Goal: Task Accomplishment & Management: Use online tool/utility

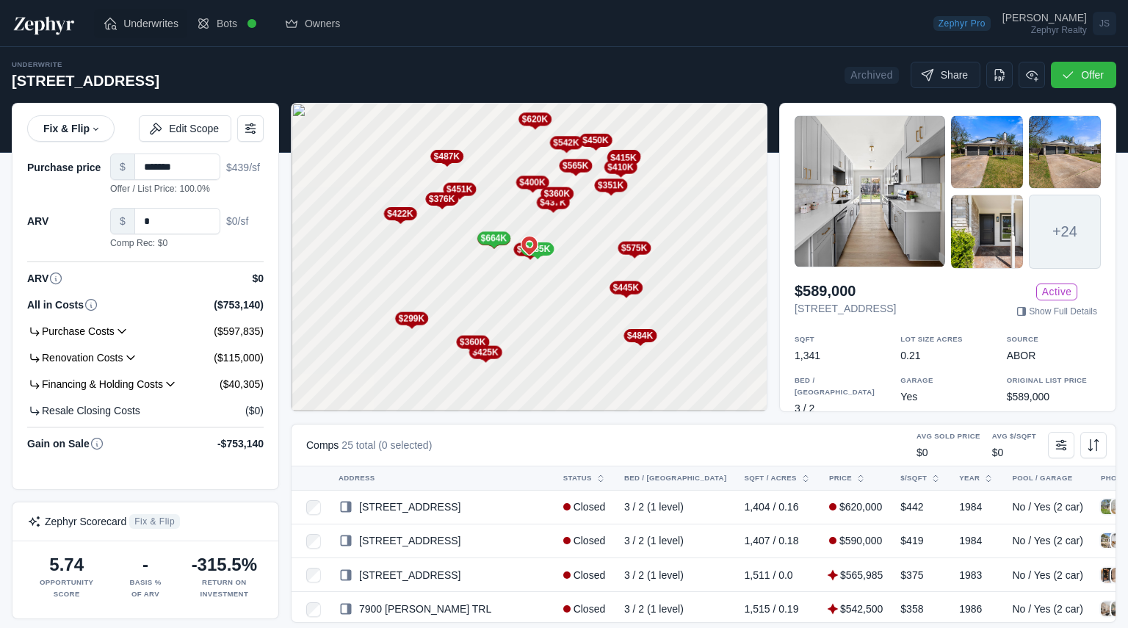
click at [137, 29] on span "Underwrites" at bounding box center [150, 23] width 55 height 15
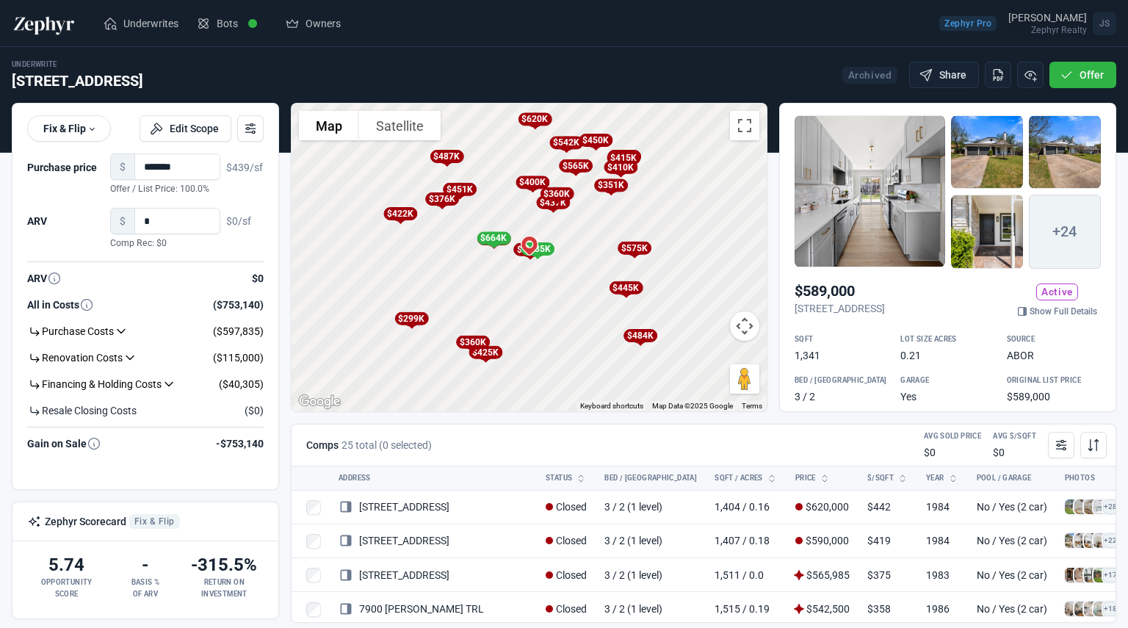
click at [1067, 26] on div "Zephyr Realty" at bounding box center [1047, 30] width 79 height 9
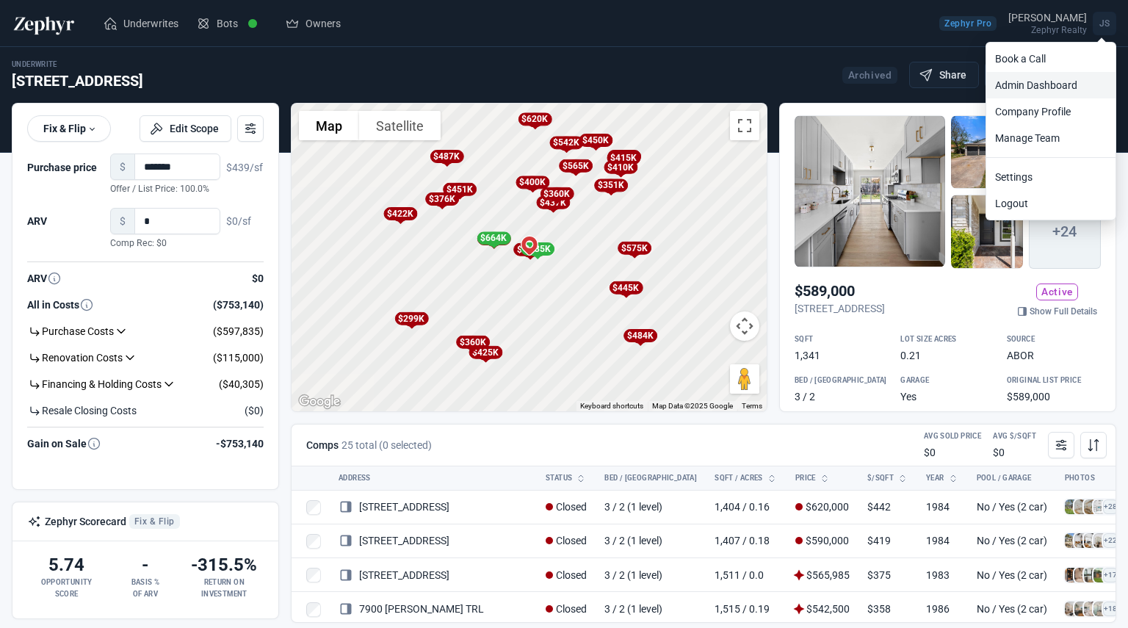
click at [1035, 82] on link "Admin Dashboard" at bounding box center [1050, 85] width 129 height 26
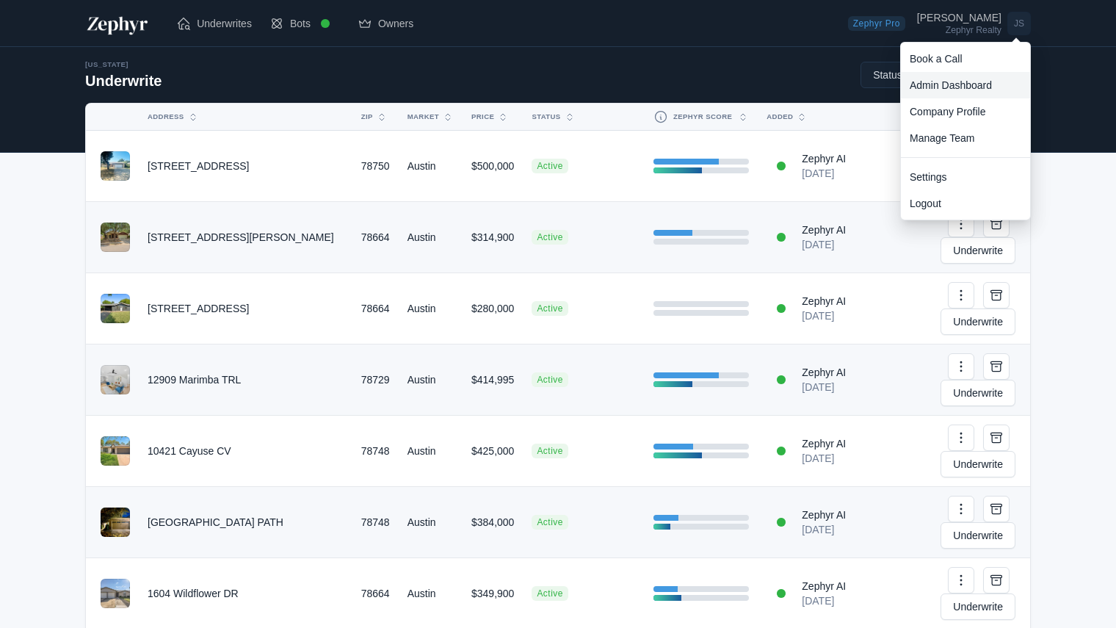
click at [954, 88] on link "Admin Dashboard" at bounding box center [965, 85] width 129 height 26
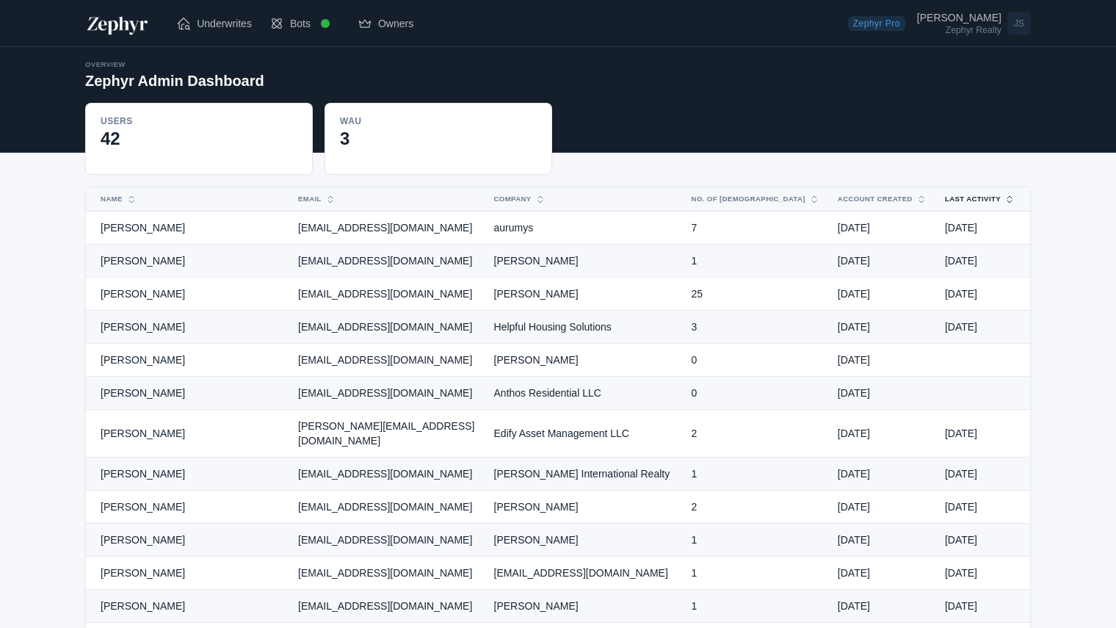
click at [976, 195] on button "Last Activity" at bounding box center [971, 198] width 70 height 23
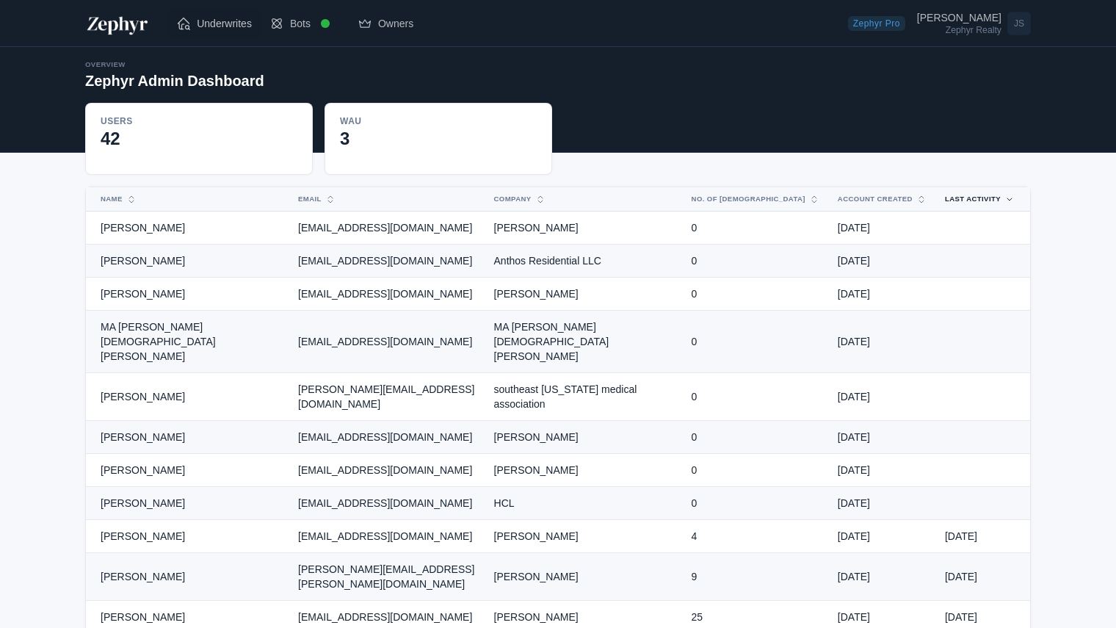
click at [225, 33] on link "Underwrites" at bounding box center [213, 23] width 93 height 29
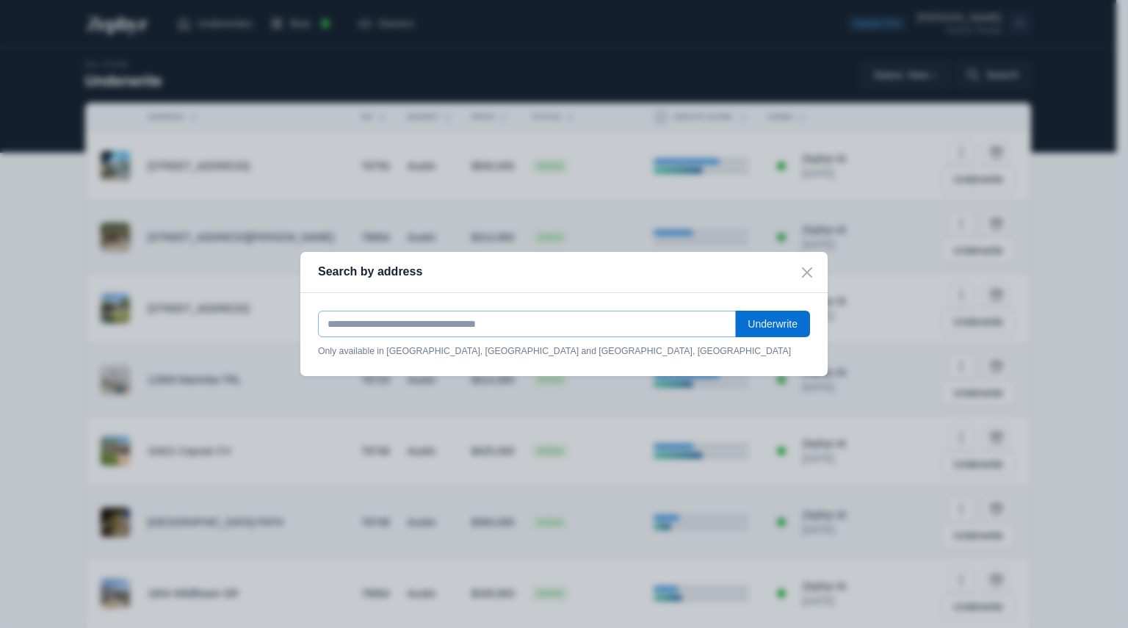
click at [380, 322] on input "text" at bounding box center [527, 324] width 418 height 26
paste input "**********"
type input "**********"
click at [735, 311] on button "Underwrite" at bounding box center [772, 324] width 75 height 26
click at [758, 327] on button "Underwrite" at bounding box center [772, 324] width 75 height 26
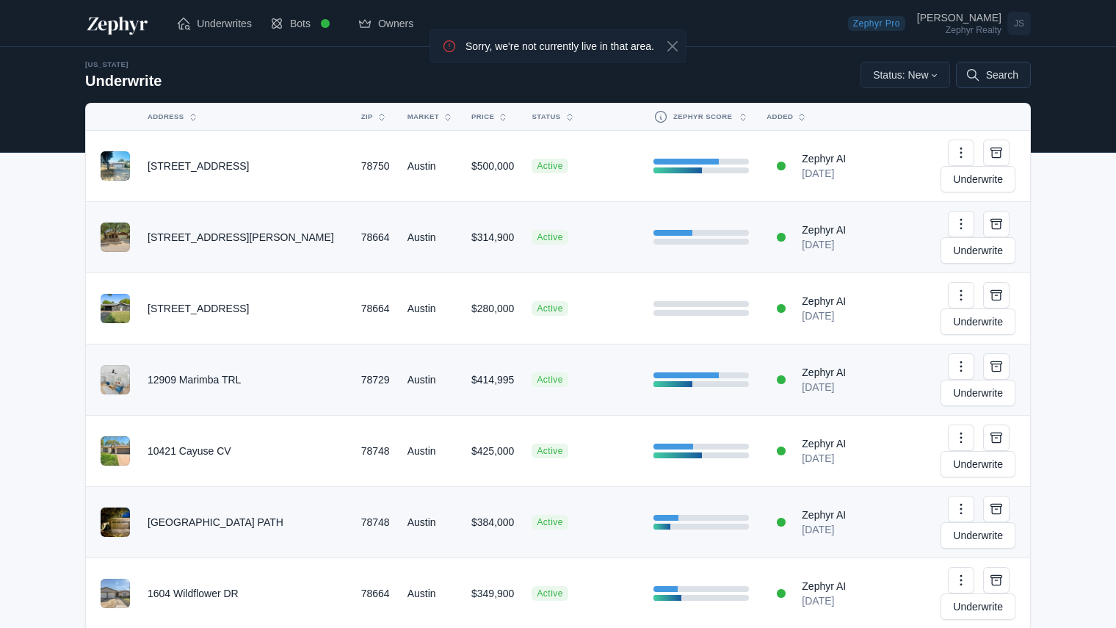
click at [983, 73] on button "Search" at bounding box center [993, 75] width 75 height 26
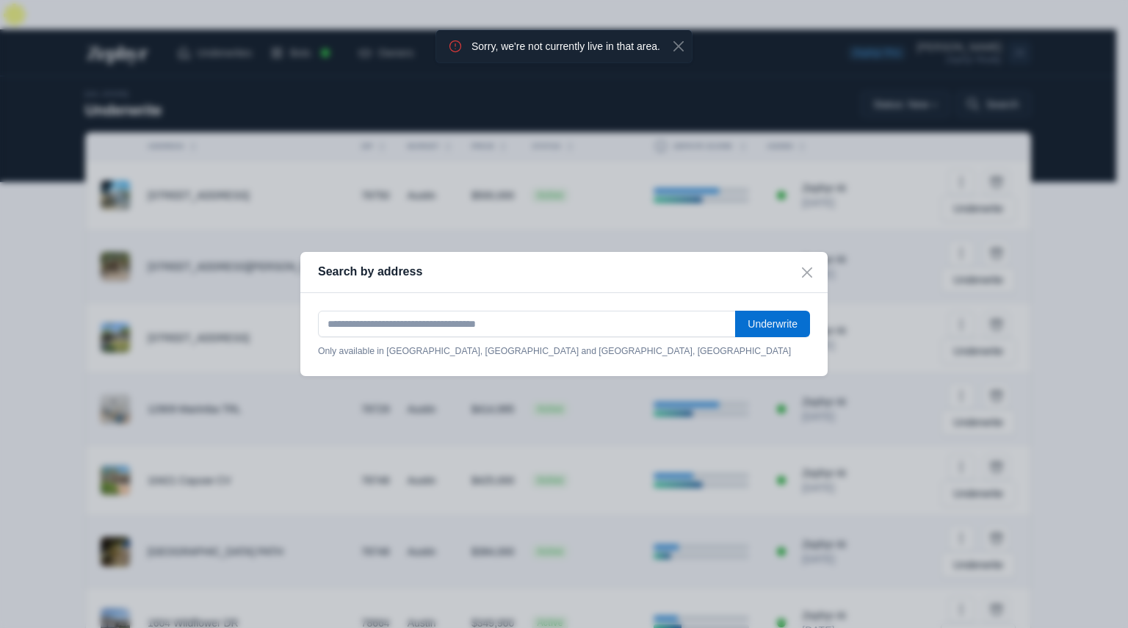
click at [498, 311] on div "Underwrite Only available in Austin, TX and Houston, TX" at bounding box center [563, 334] width 527 height 83
click at [491, 315] on input "text" at bounding box center [527, 324] width 418 height 26
paste input "**********"
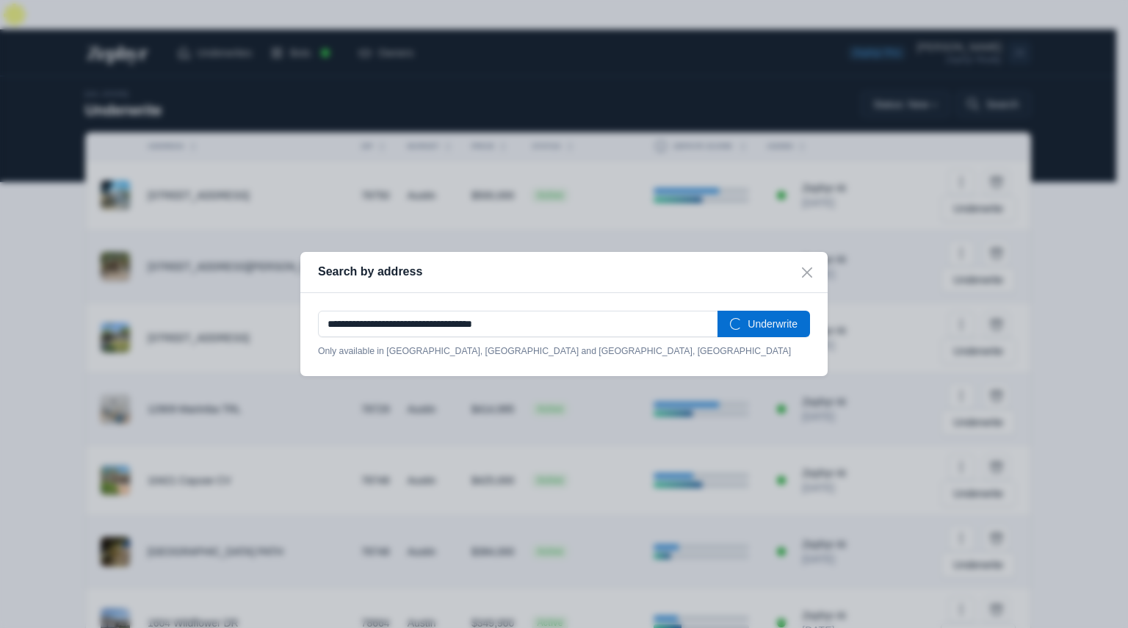
type input "**********"
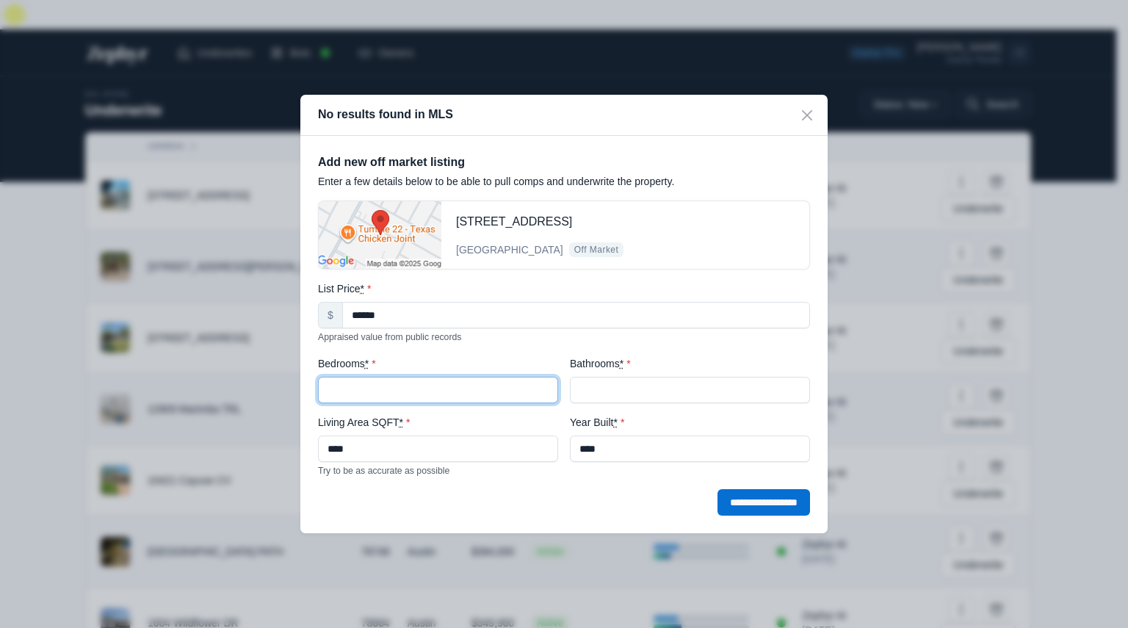
click at [414, 385] on input "Bedrooms *" at bounding box center [438, 390] width 240 height 26
type input "*"
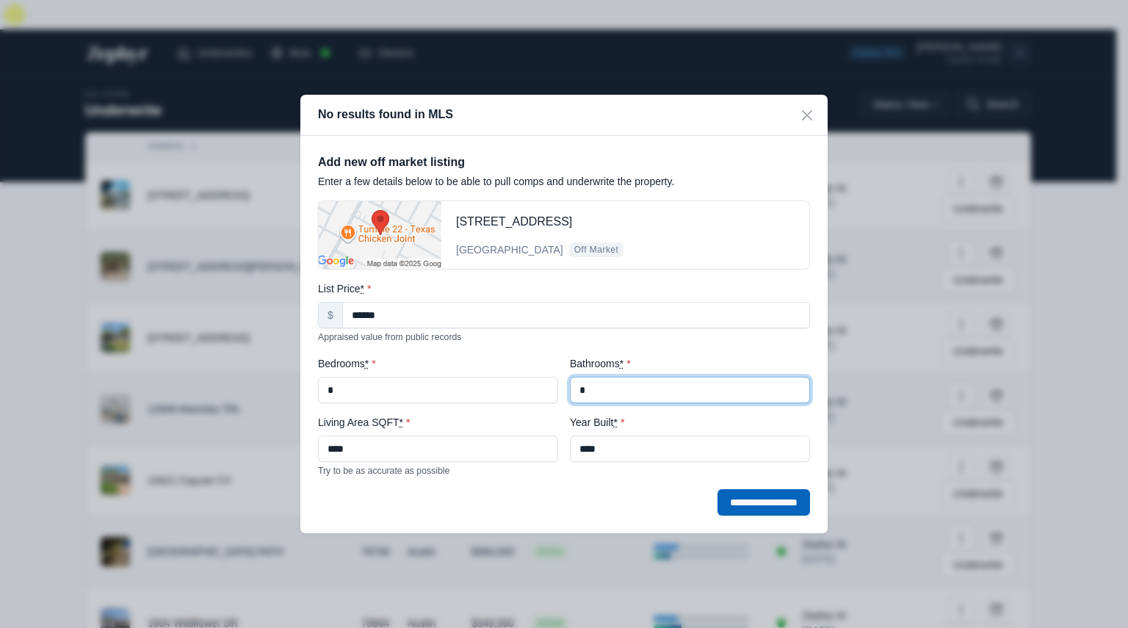
type input "*"
click at [744, 493] on input "**********" at bounding box center [763, 502] width 92 height 26
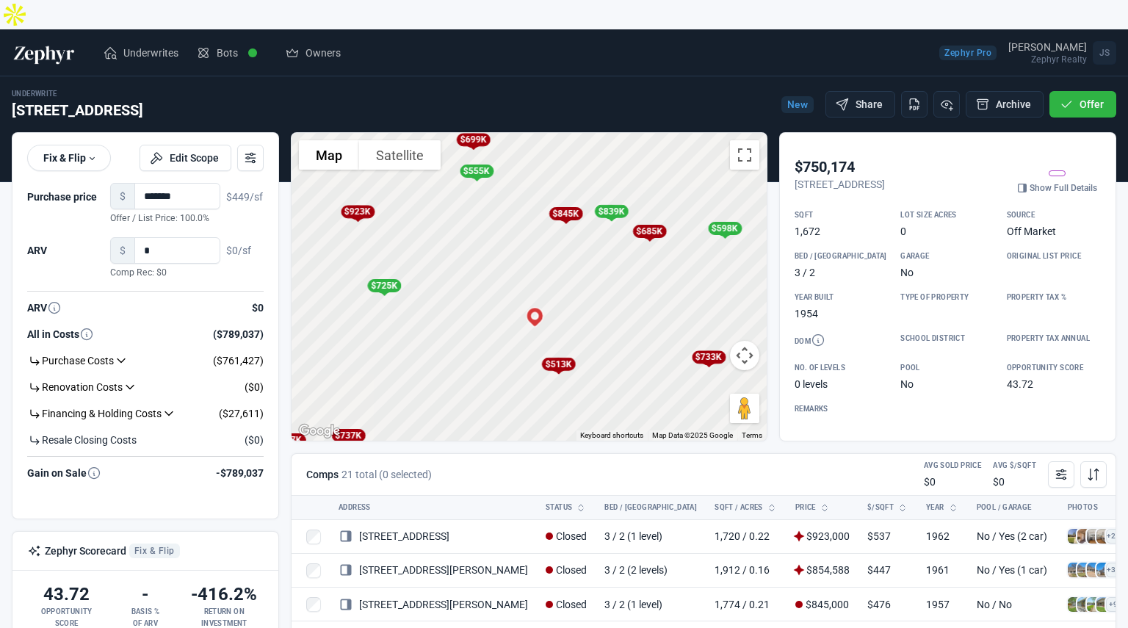
drag, startPoint x: 527, startPoint y: 243, endPoint x: 570, endPoint y: 301, distance: 71.9
click at [570, 301] on div "To activate drag with keyboard, press Alt + Enter. Once in keyboard drag state,…" at bounding box center [528, 287] width 475 height 308
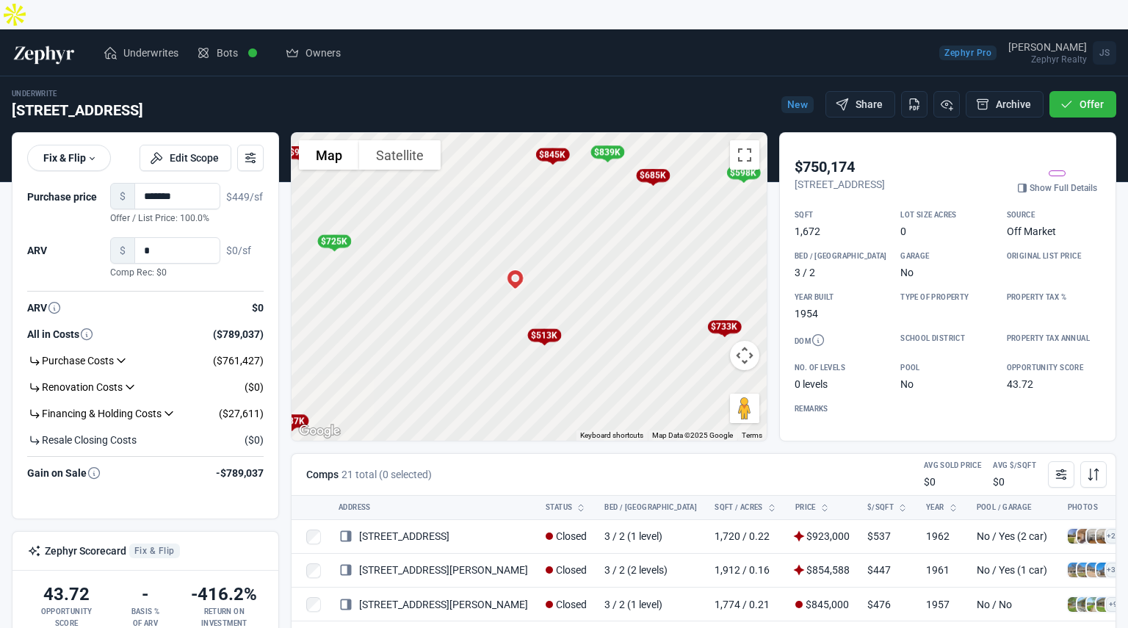
drag, startPoint x: 466, startPoint y: 288, endPoint x: 530, endPoint y: 329, distance: 76.0
click at [530, 329] on div "To activate drag with keyboard, press Alt + Enter. Once in keyboard drag state,…" at bounding box center [528, 287] width 475 height 308
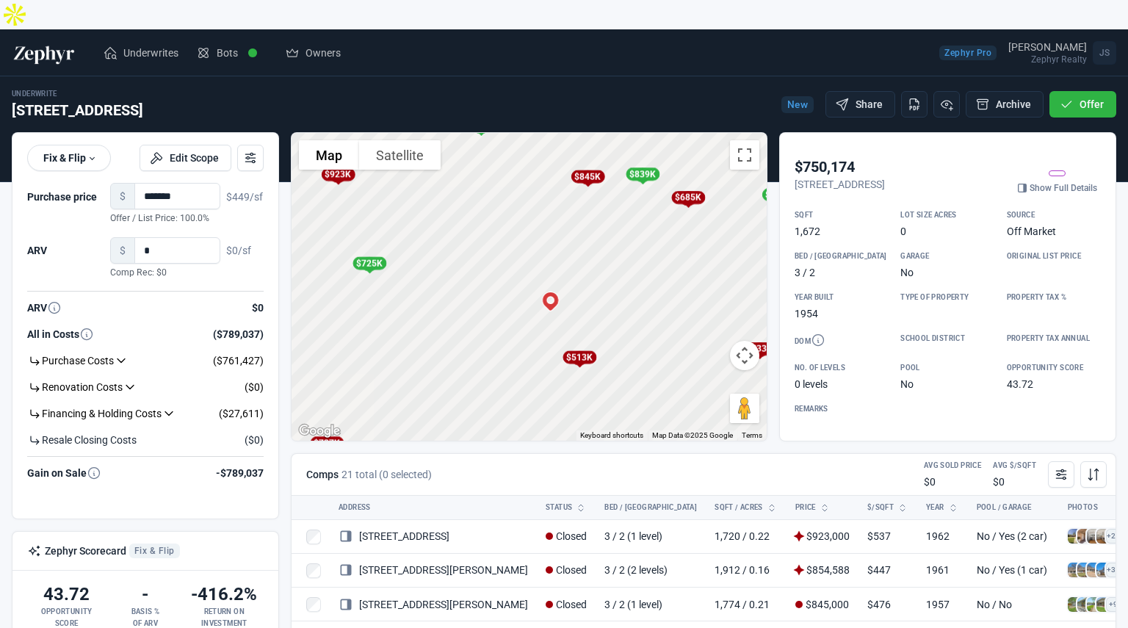
drag, startPoint x: 596, startPoint y: 253, endPoint x: 640, endPoint y: 280, distance: 51.7
click at [640, 280] on div "To activate drag with keyboard, press Alt + Enter. Once in keyboard drag state,…" at bounding box center [528, 287] width 475 height 308
click at [593, 171] on div "$845K" at bounding box center [589, 177] width 34 height 13
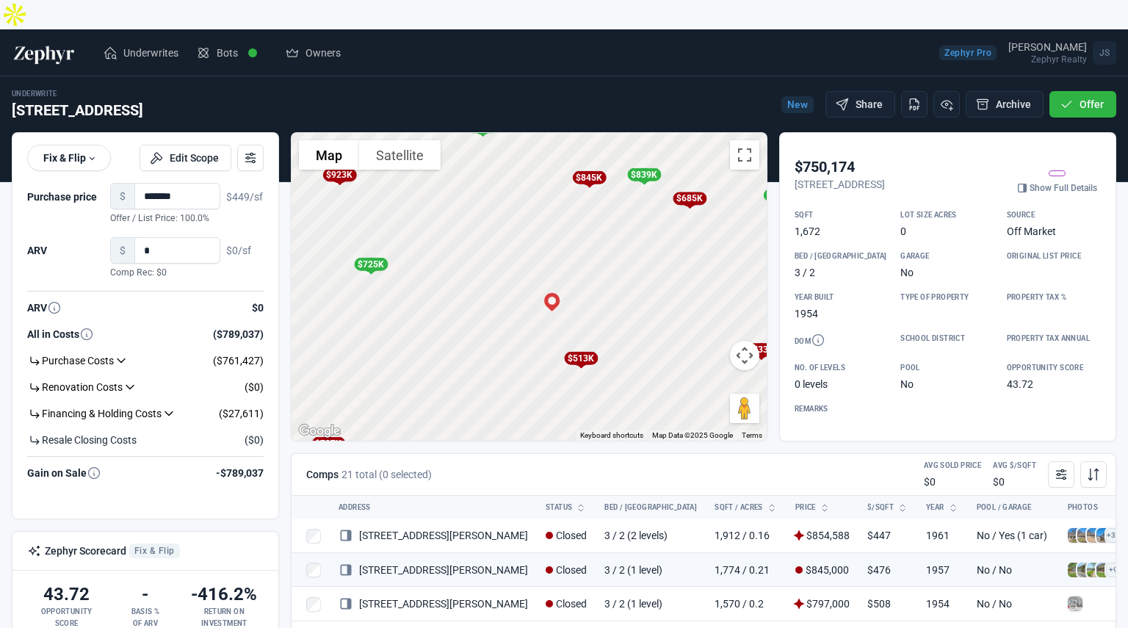
scroll to position [38, 0]
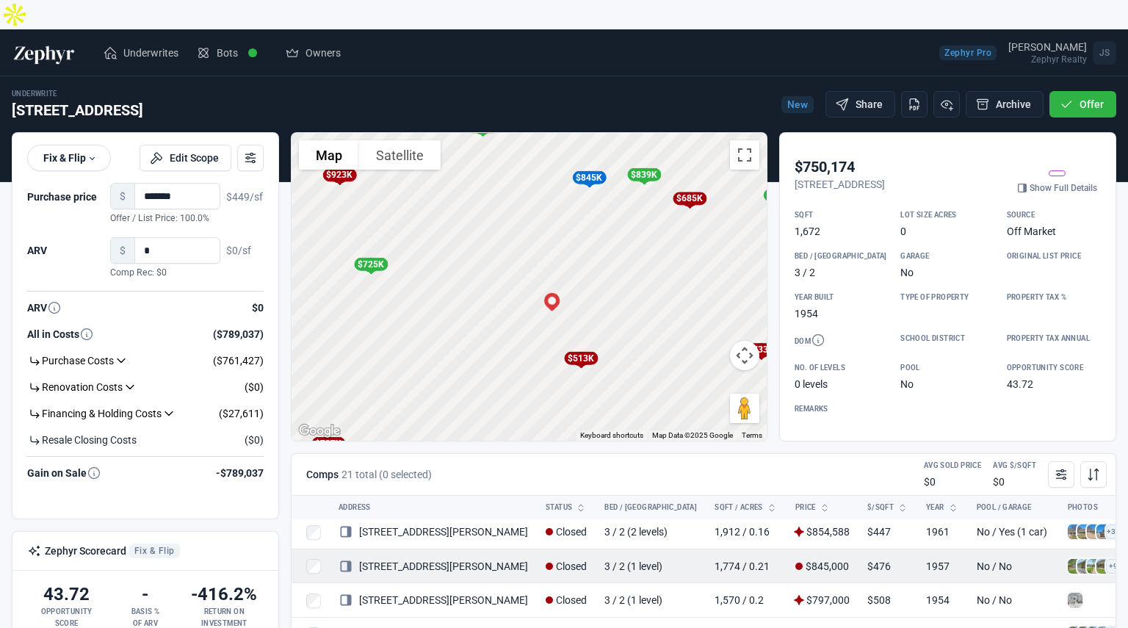
click at [1067, 559] on span at bounding box center [1074, 566] width 15 height 15
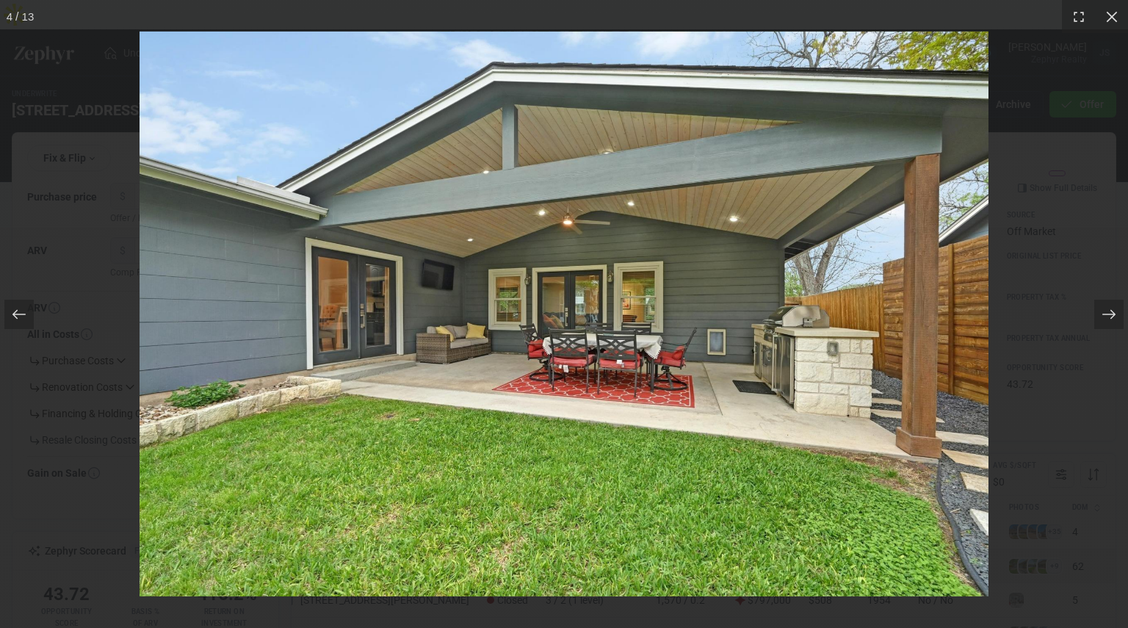
scroll to position [38, 59]
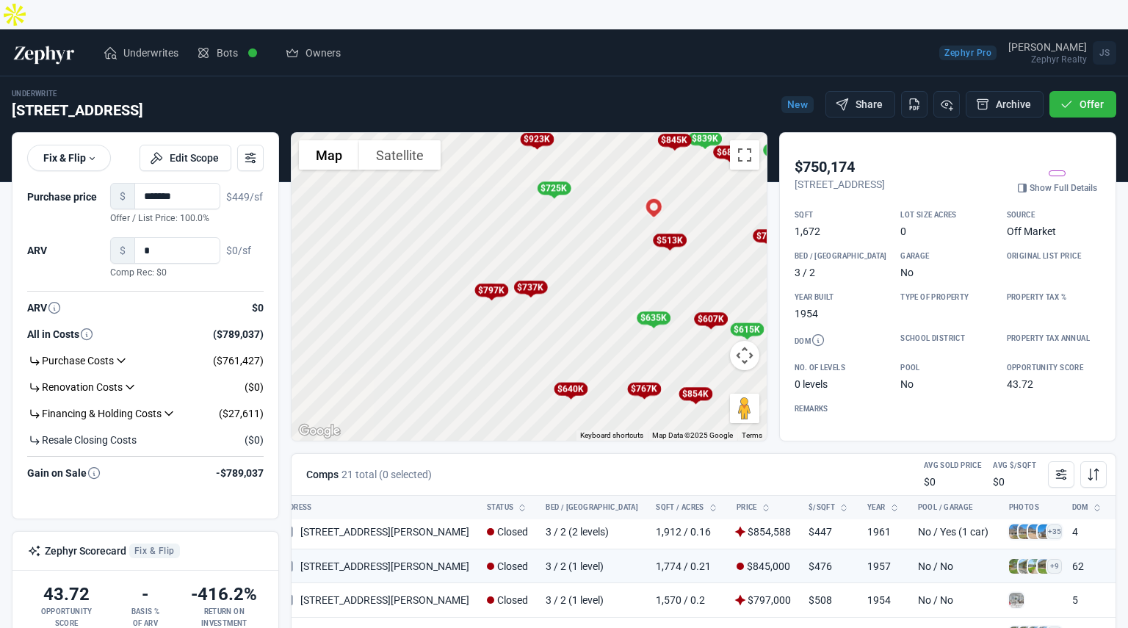
drag, startPoint x: 446, startPoint y: 355, endPoint x: 534, endPoint y: 255, distance: 132.6
click at [534, 280] on div "$737K" at bounding box center [530, 286] width 34 height 13
click at [487, 283] on div "$797K" at bounding box center [490, 289] width 34 height 13
click at [521, 280] on div "$737K" at bounding box center [529, 286] width 34 height 13
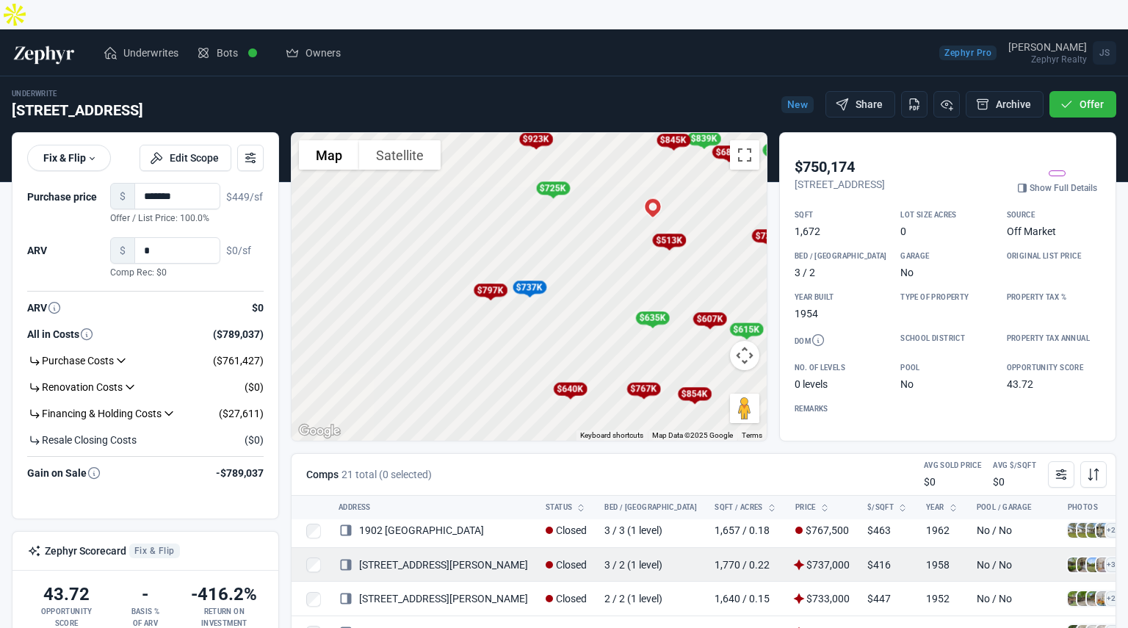
scroll to position [142, 59]
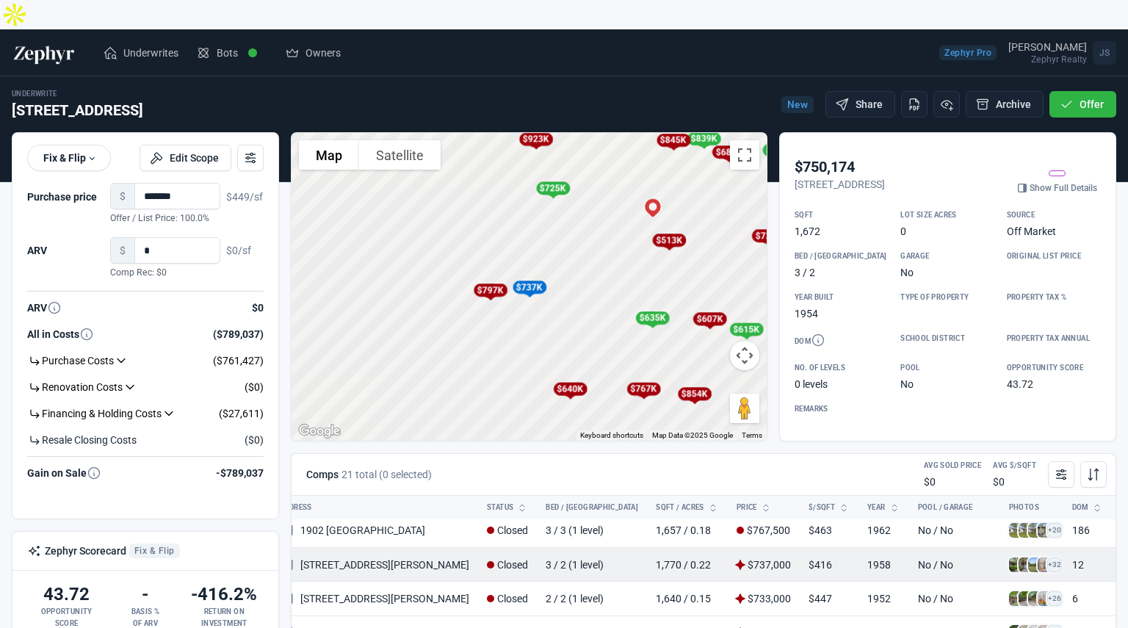
click at [1009, 557] on span at bounding box center [1016, 564] width 15 height 15
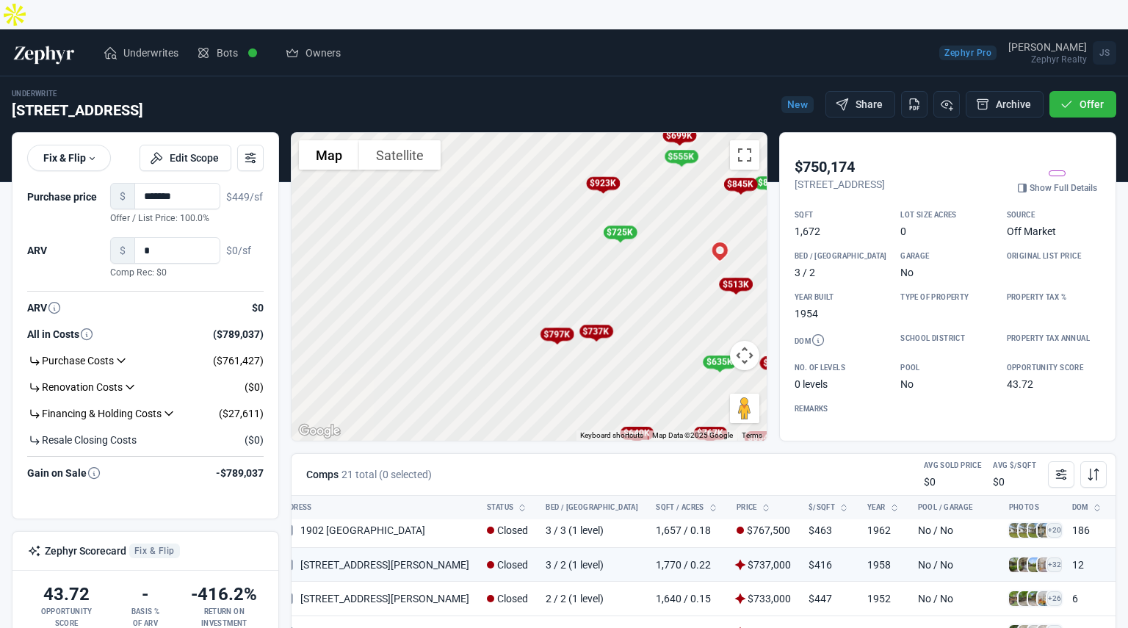
drag, startPoint x: 534, startPoint y: 289, endPoint x: 602, endPoint y: 333, distance: 81.6
click at [602, 333] on div "To activate drag with keyboard, press Alt + Enter. Once in keyboard drag state,…" at bounding box center [528, 287] width 475 height 308
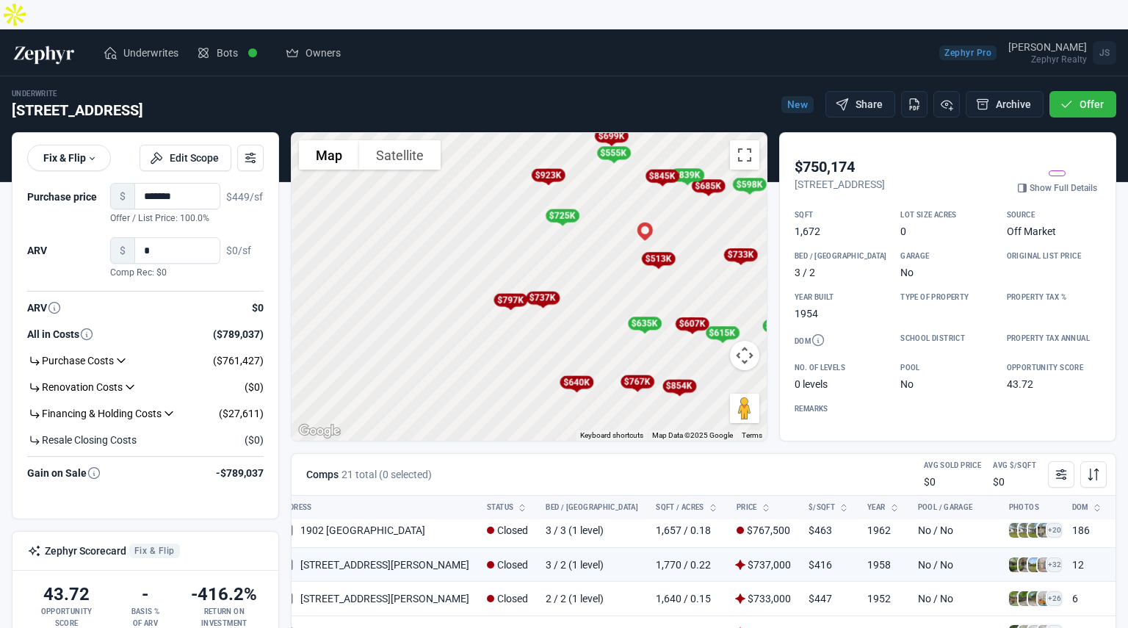
drag, startPoint x: 602, startPoint y: 333, endPoint x: 542, endPoint y: 291, distance: 73.3
click at [542, 291] on div "To activate drag with keyboard, press Alt + Enter. Once in keyboard drag state,…" at bounding box center [528, 287] width 475 height 308
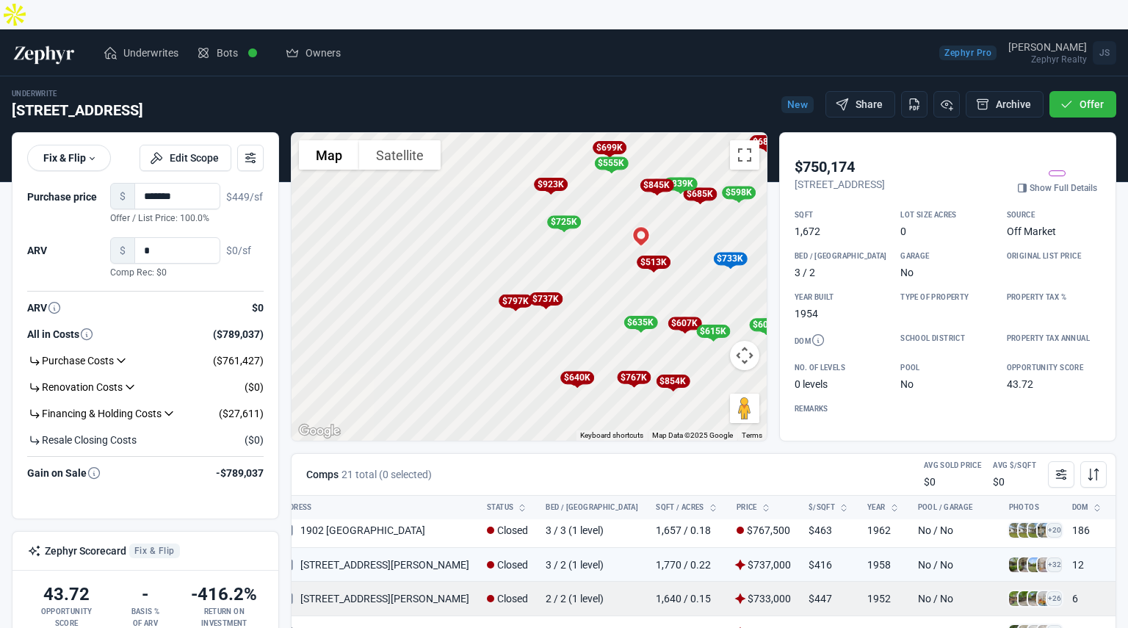
scroll to position [142, 0]
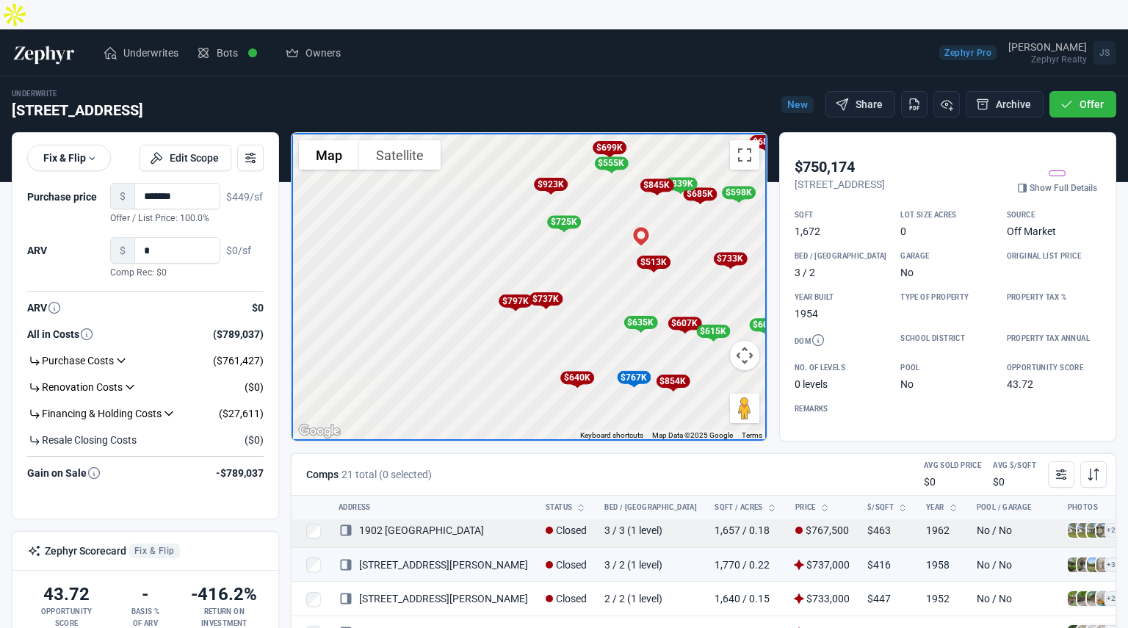
click at [1067, 523] on span at bounding box center [1074, 530] width 15 height 15
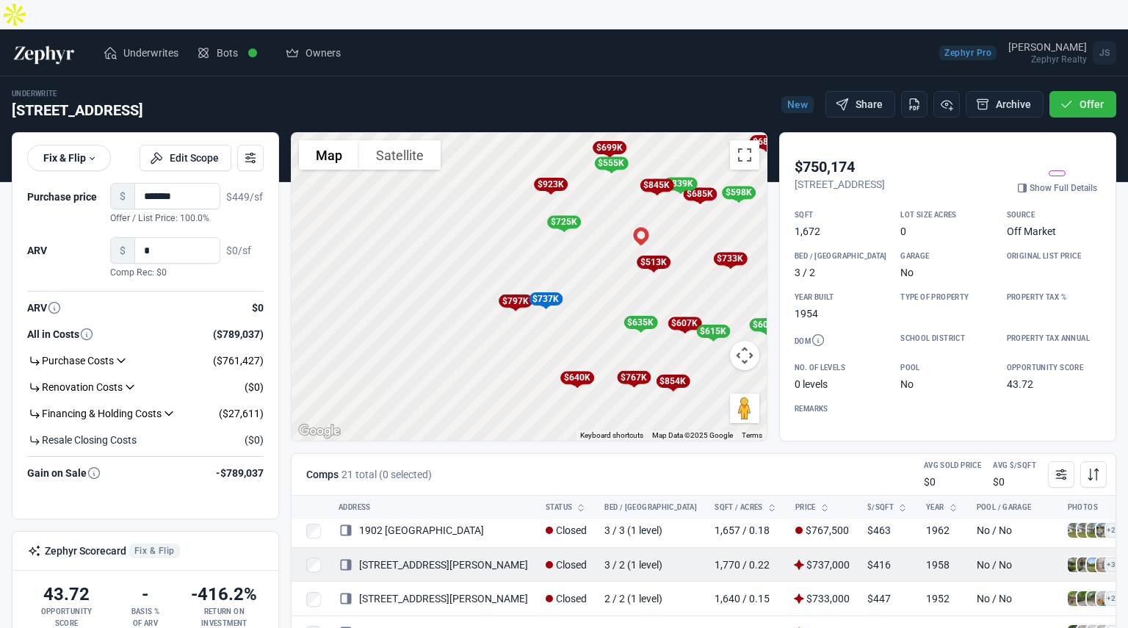
click at [1067, 557] on span at bounding box center [1074, 564] width 15 height 15
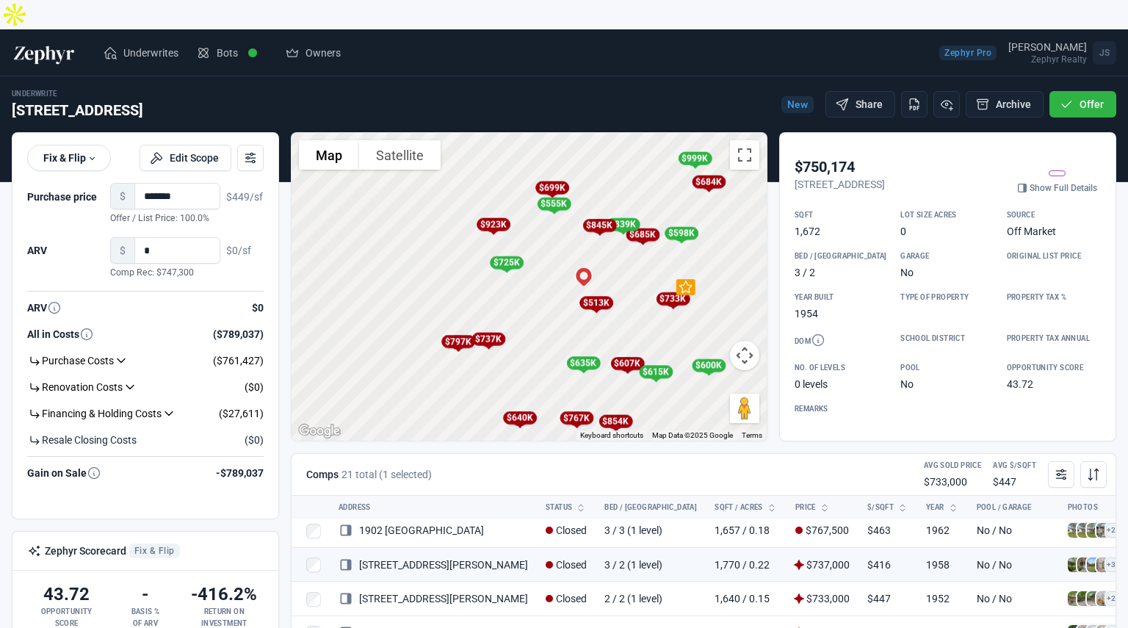
drag, startPoint x: 667, startPoint y: 277, endPoint x: 604, endPoint y: 321, distance: 76.4
click at [604, 321] on div "To activate drag with keyboard, press Alt + Enter. Once in keyboard drag state,…" at bounding box center [528, 287] width 475 height 308
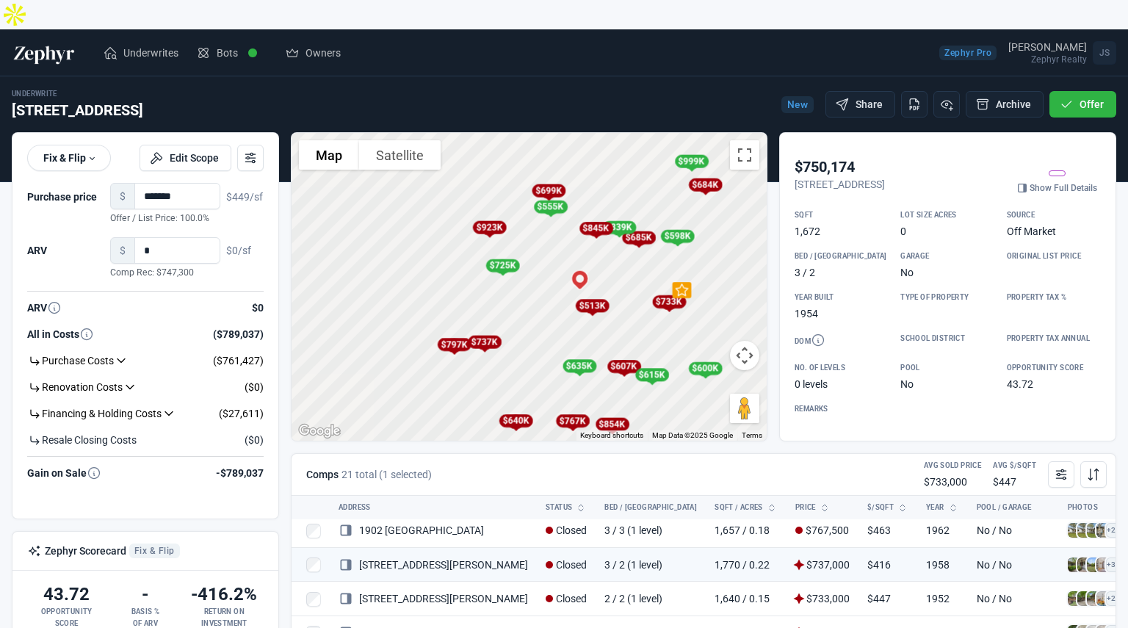
click at [641, 231] on div "$685K" at bounding box center [638, 237] width 34 height 13
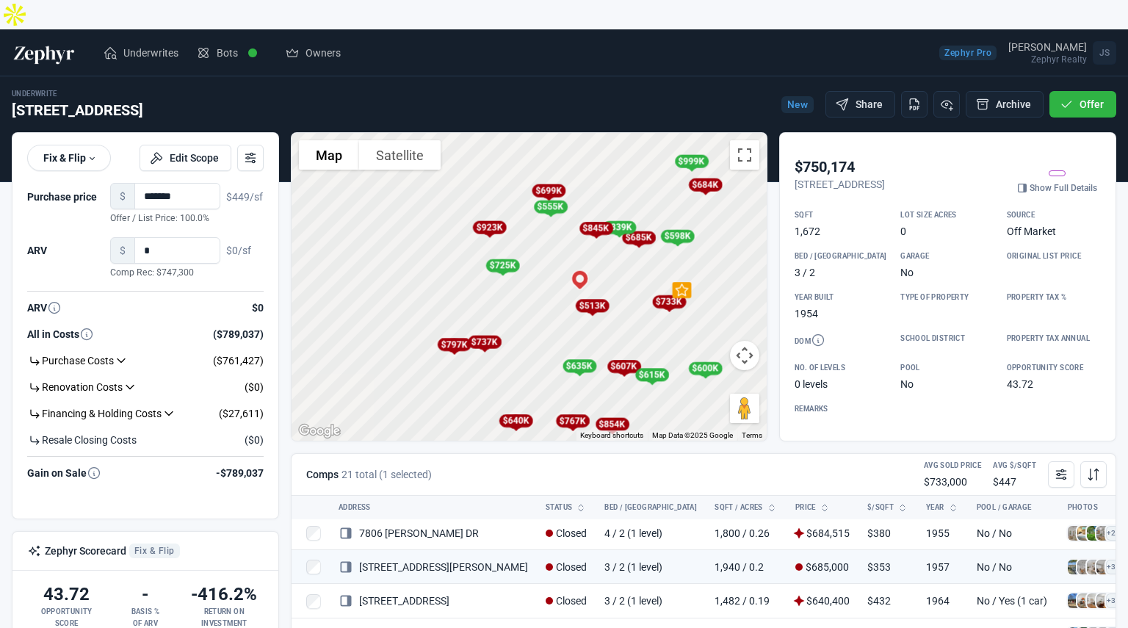
scroll to position [280, 0]
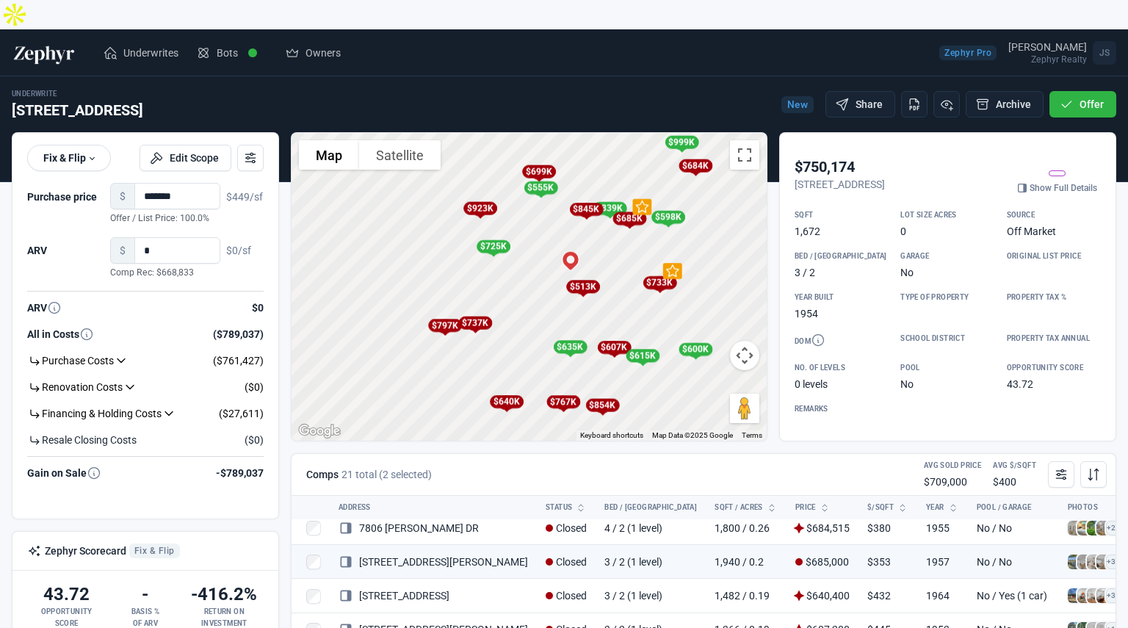
drag, startPoint x: 625, startPoint y: 374, endPoint x: 615, endPoint y: 350, distance: 26.3
click at [615, 350] on div "To activate drag with keyboard, press Alt + Enter. Once in keyboard drag state,…" at bounding box center [528, 287] width 475 height 308
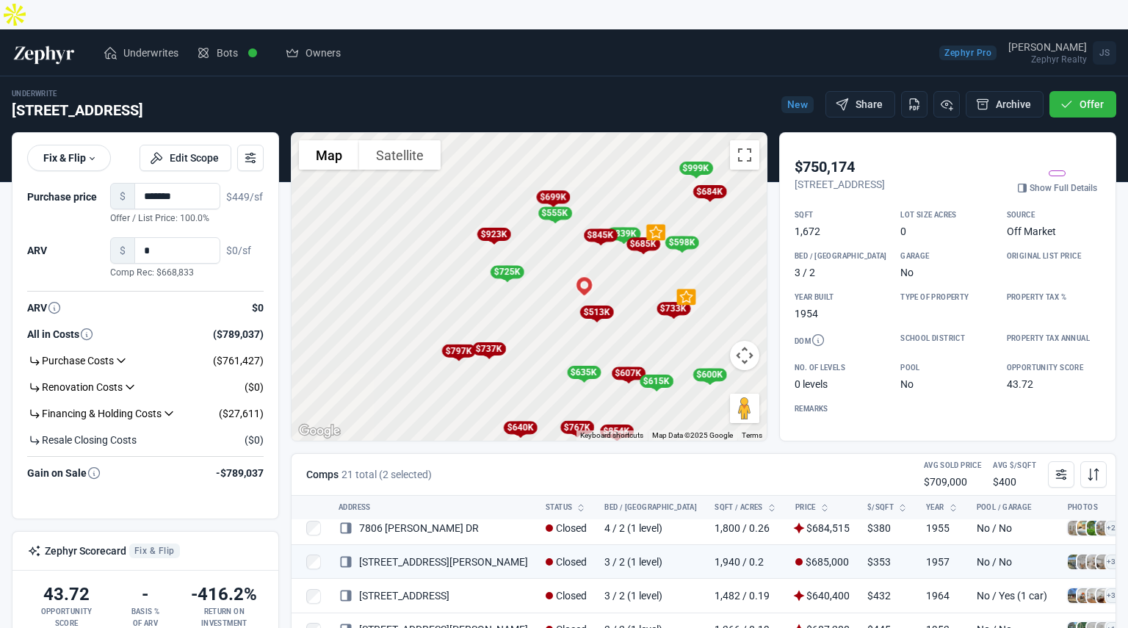
drag, startPoint x: 590, startPoint y: 258, endPoint x: 605, endPoint y: 287, distance: 32.8
click at [605, 305] on div "$513K" at bounding box center [596, 311] width 34 height 13
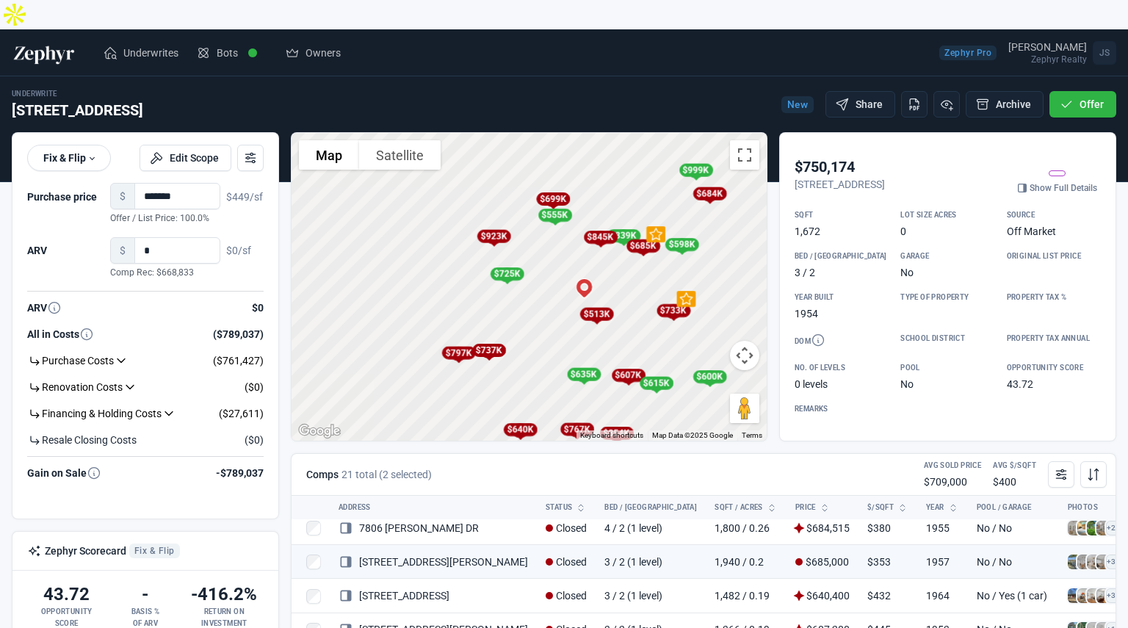
click at [600, 231] on div "$845K" at bounding box center [600, 237] width 34 height 13
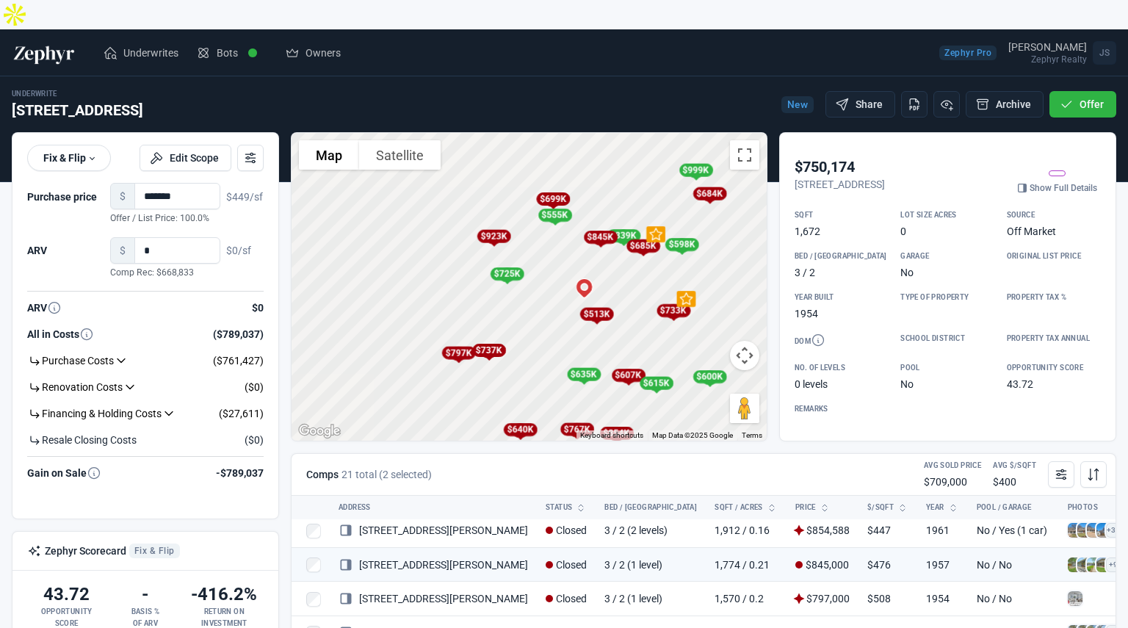
scroll to position [38, 0]
click at [710, 187] on div "$684K" at bounding box center [709, 193] width 34 height 13
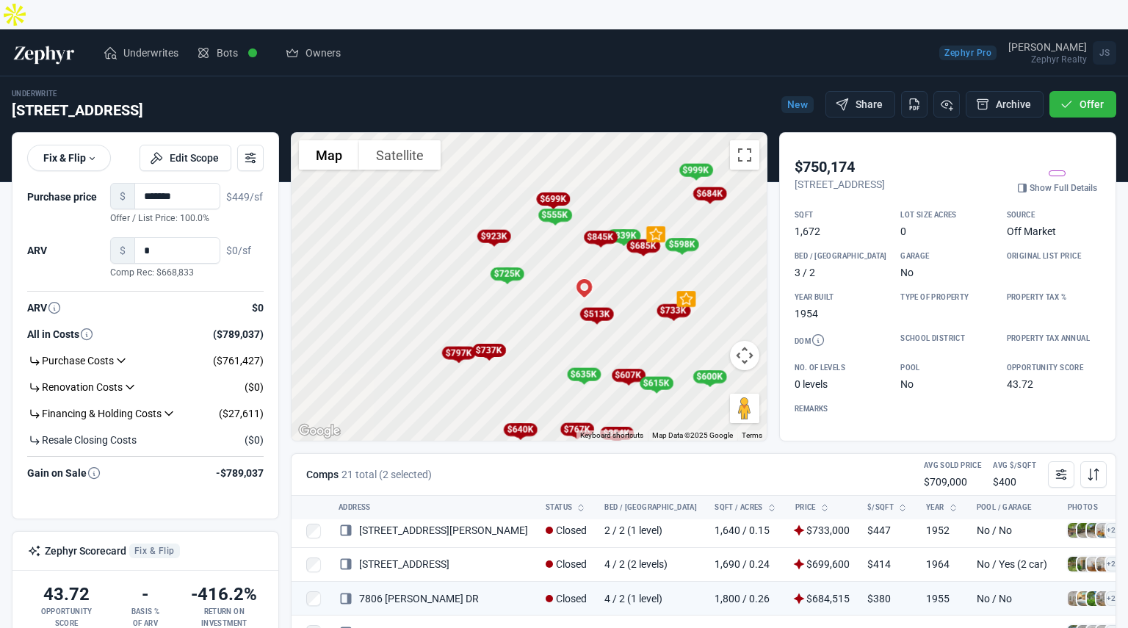
scroll to position [245, 0]
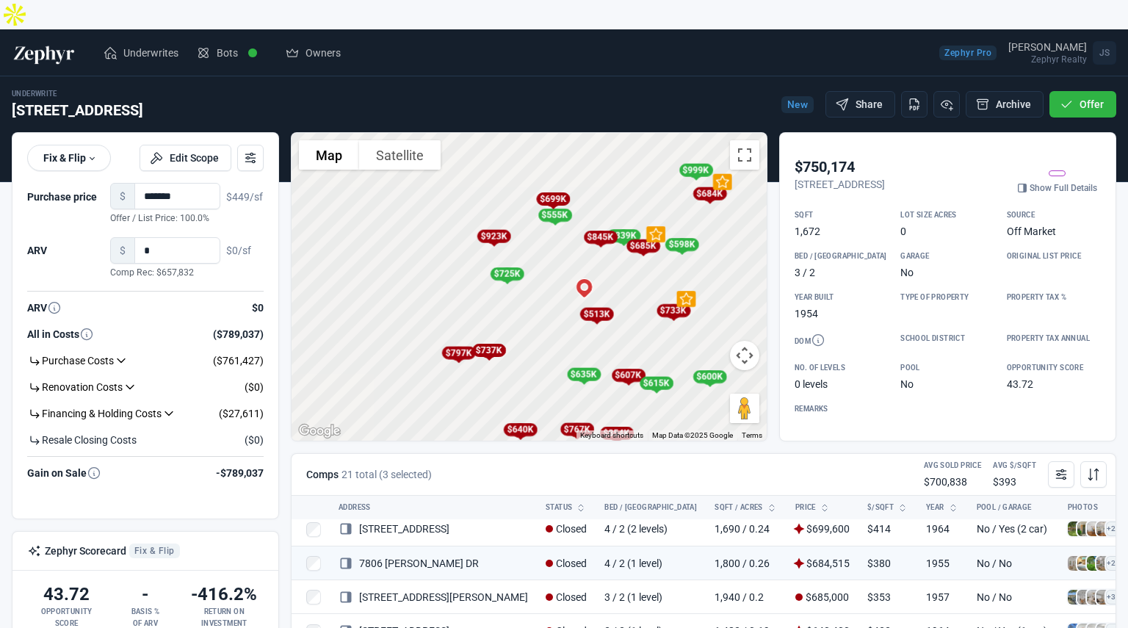
click at [597, 231] on div "$845K" at bounding box center [600, 237] width 34 height 13
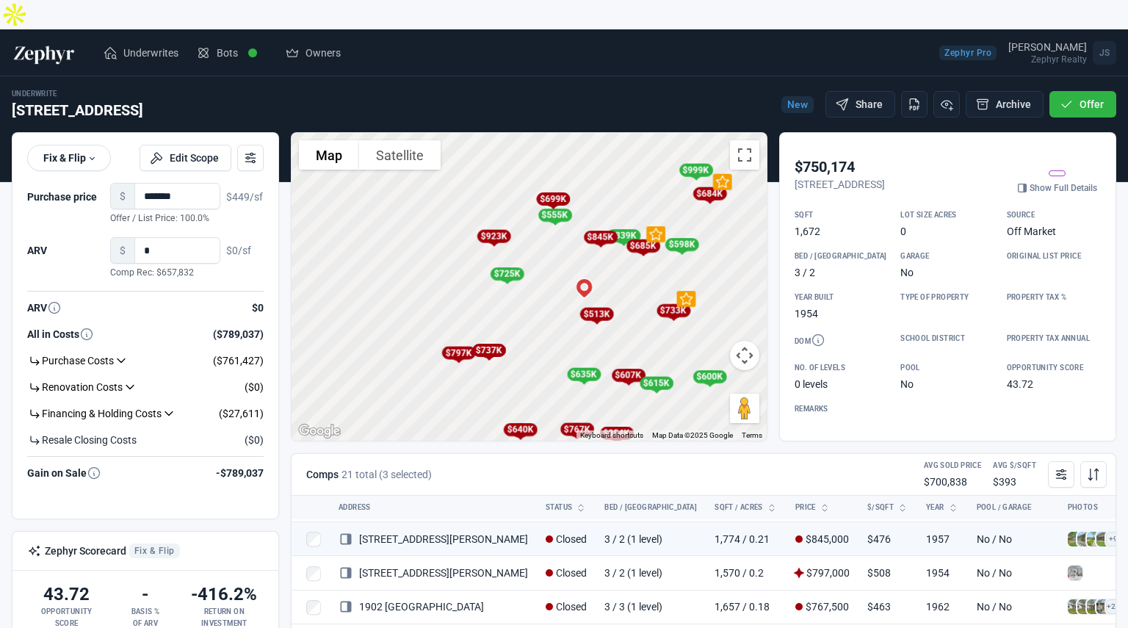
scroll to position [38, 0]
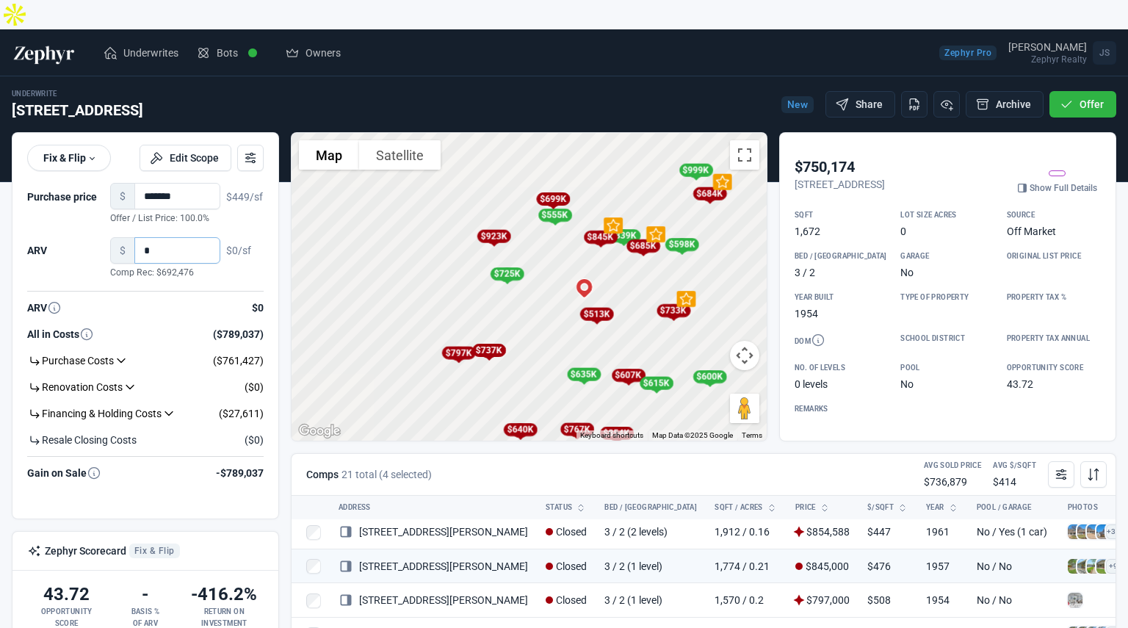
click at [178, 237] on input "*" at bounding box center [177, 250] width 86 height 26
type input "*******"
click at [188, 183] on input "*******" at bounding box center [177, 196] width 86 height 26
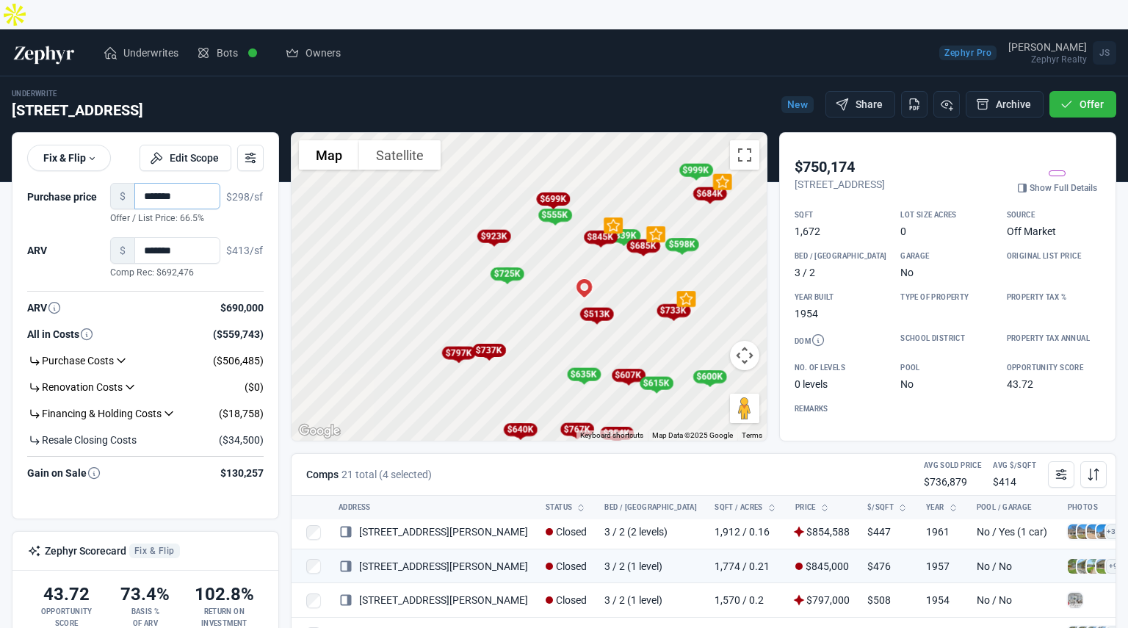
type input "*******"
drag, startPoint x: 152, startPoint y: 86, endPoint x: 8, endPoint y: 84, distance: 143.9
click at [8, 84] on div "Underwrite [STREET_ADDRESS] New Share Archive Offer ****** Fix & Flip Fix & Fli…" at bounding box center [564, 364] width 1128 height 576
copy h2 "[STREET_ADDRESS]"
drag, startPoint x: 795, startPoint y: 158, endPoint x: 888, endPoint y: 152, distance: 93.4
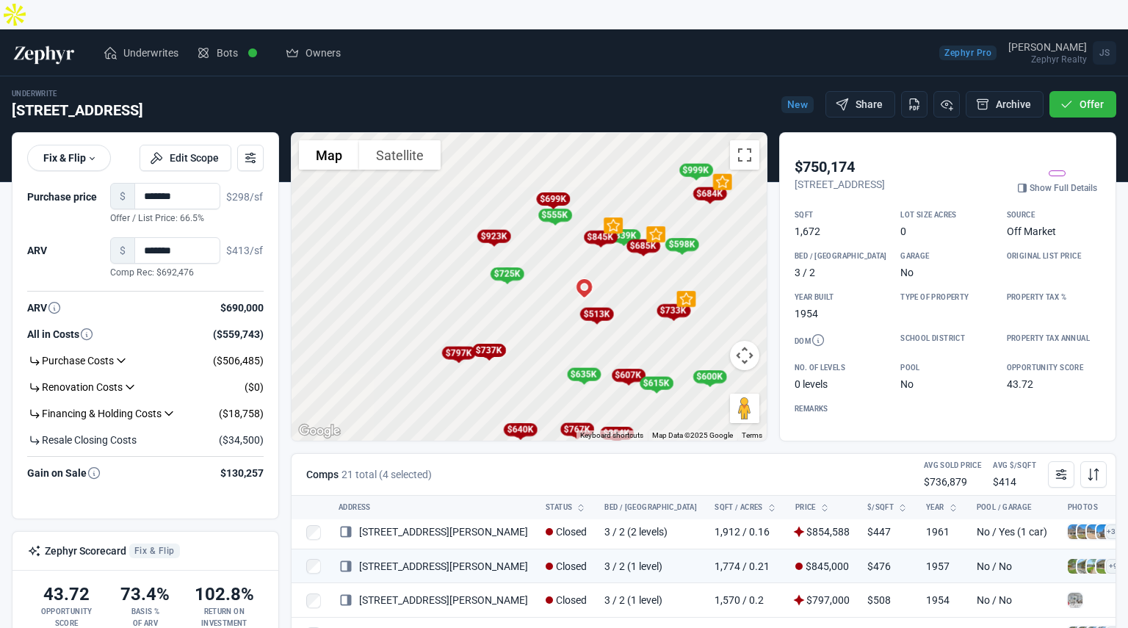
click at [885, 177] on p "[STREET_ADDRESS]" at bounding box center [839, 184] width 90 height 15
copy p "[STREET_ADDRESS]"
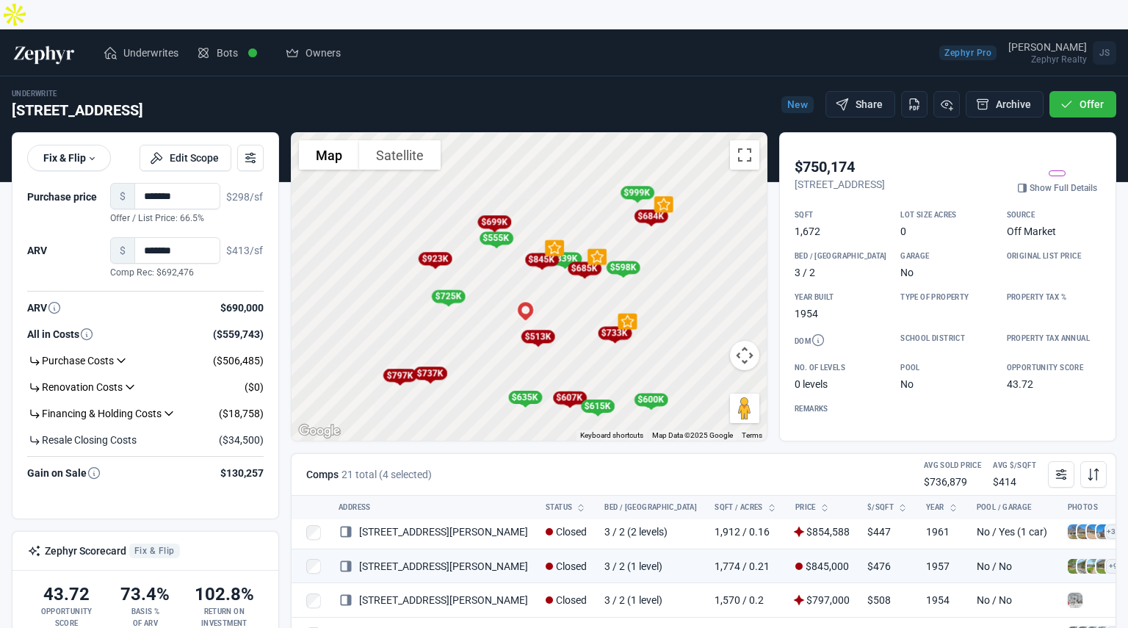
drag, startPoint x: 587, startPoint y: 234, endPoint x: 518, endPoint y: 261, distance: 73.9
click at [518, 261] on div "To activate drag with keyboard, press Alt + Enter. Once in keyboard drag state,…" at bounding box center [528, 287] width 475 height 308
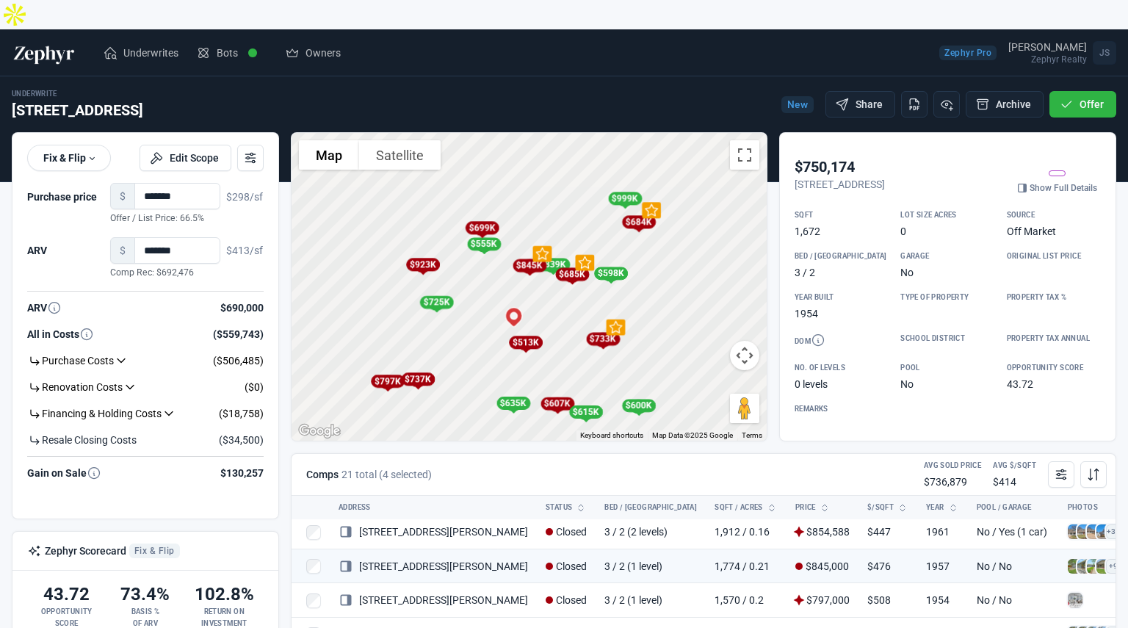
click at [626, 192] on div "$999K" at bounding box center [625, 198] width 34 height 13
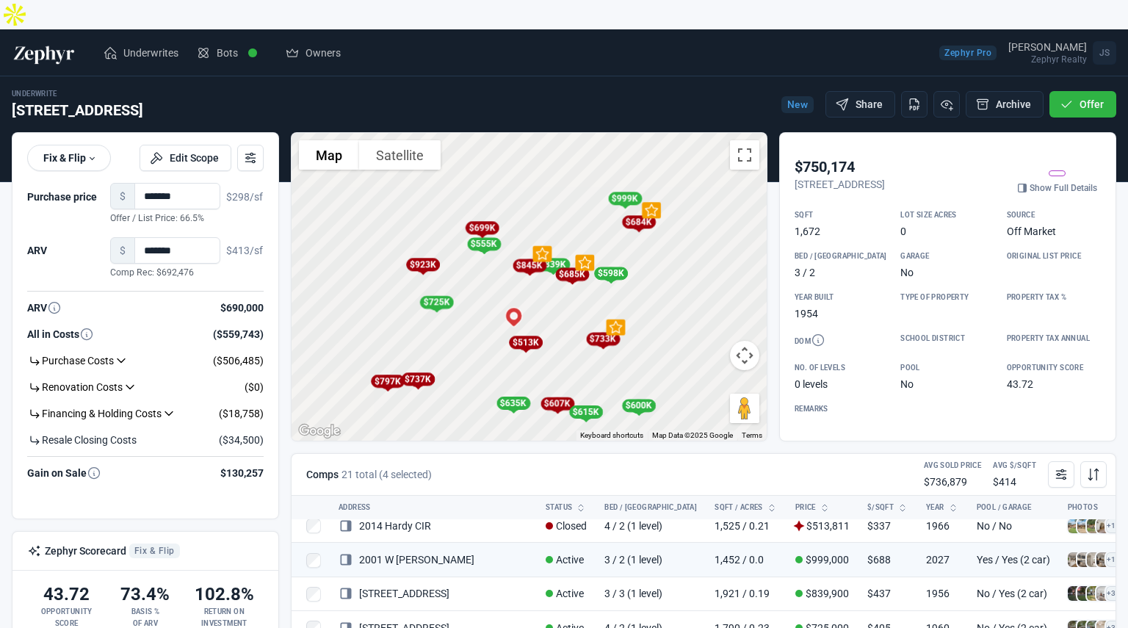
scroll to position [418, 0]
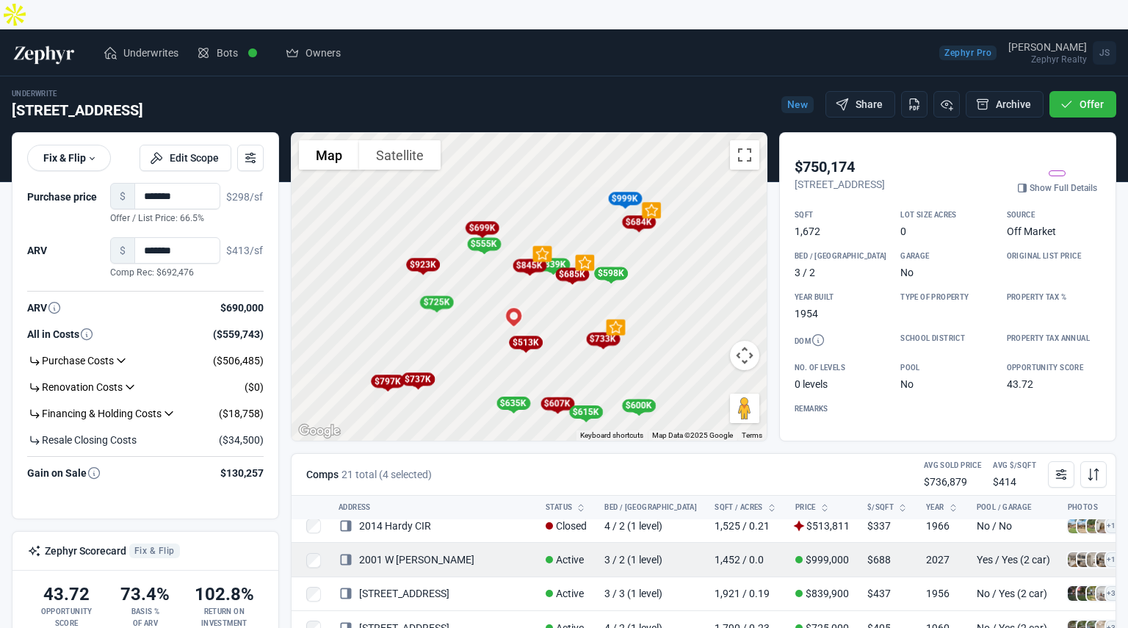
click at [1067, 552] on span at bounding box center [1074, 559] width 15 height 15
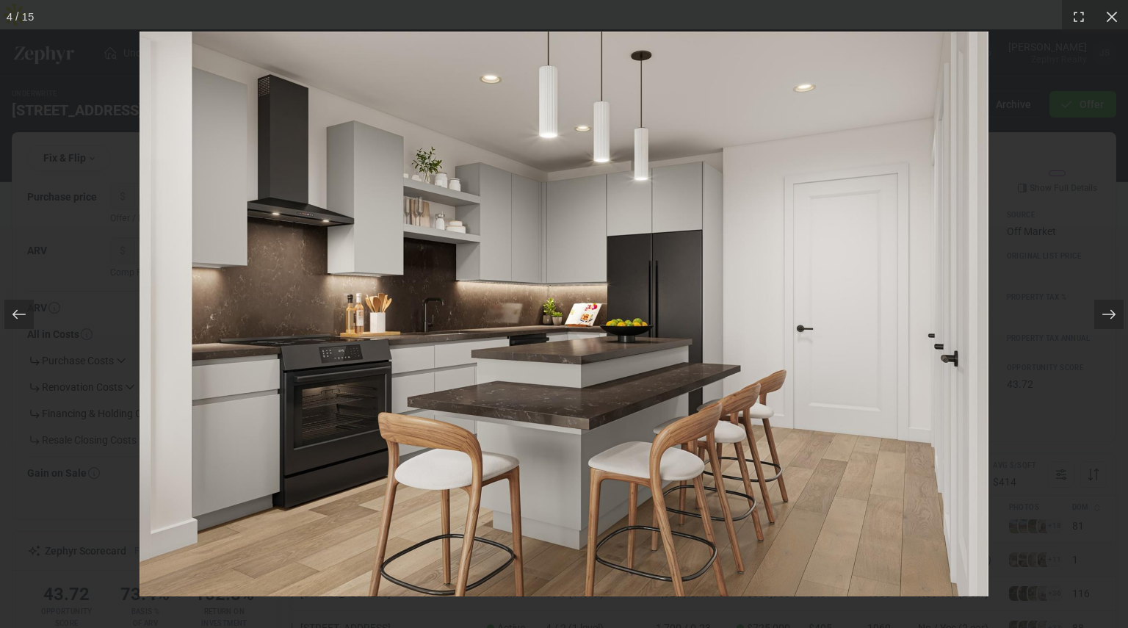
scroll to position [418, 59]
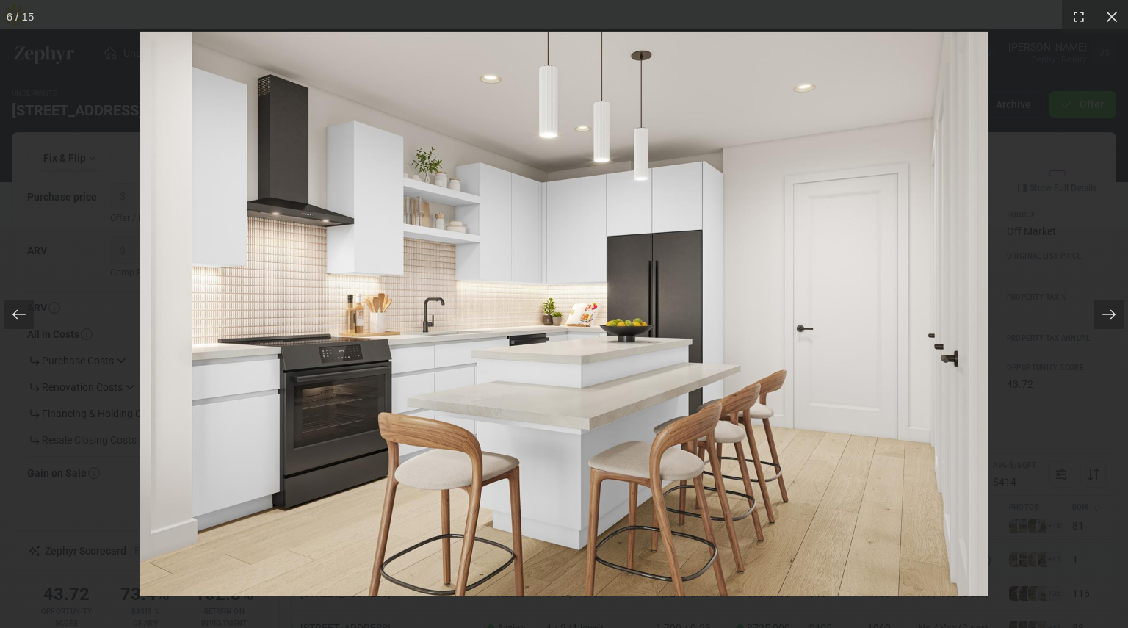
click at [1015, 515] on div at bounding box center [564, 314] width 1128 height 628
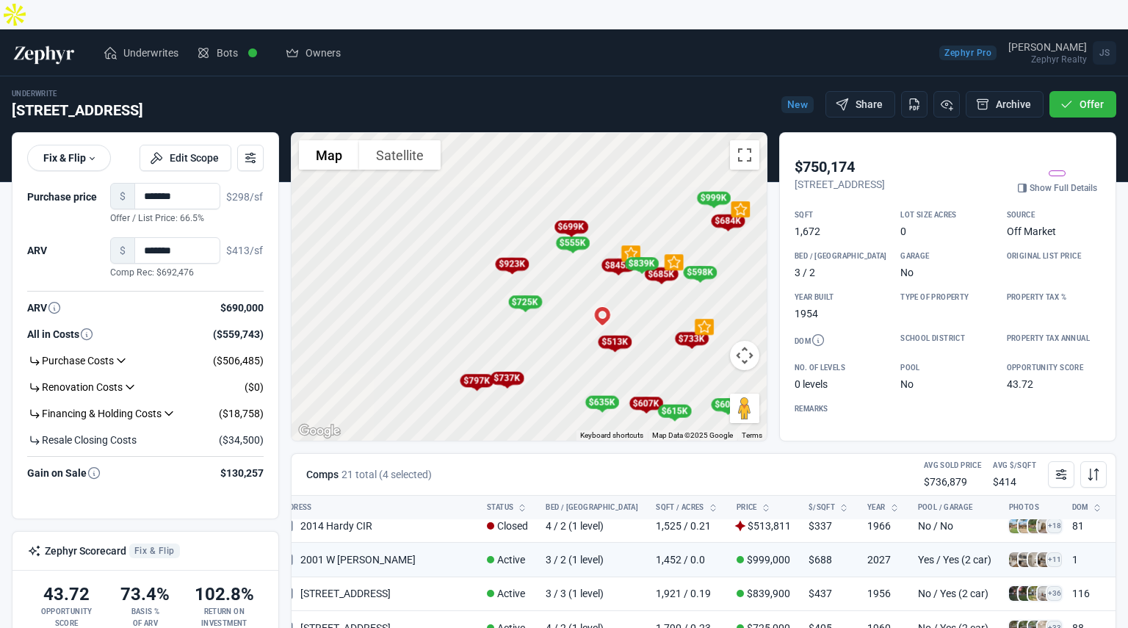
drag, startPoint x: 584, startPoint y: 294, endPoint x: 685, endPoint y: 293, distance: 100.6
click at [685, 293] on div "To activate drag with keyboard, press Alt + Enter. Once in keyboard drag state,…" at bounding box center [528, 287] width 475 height 308
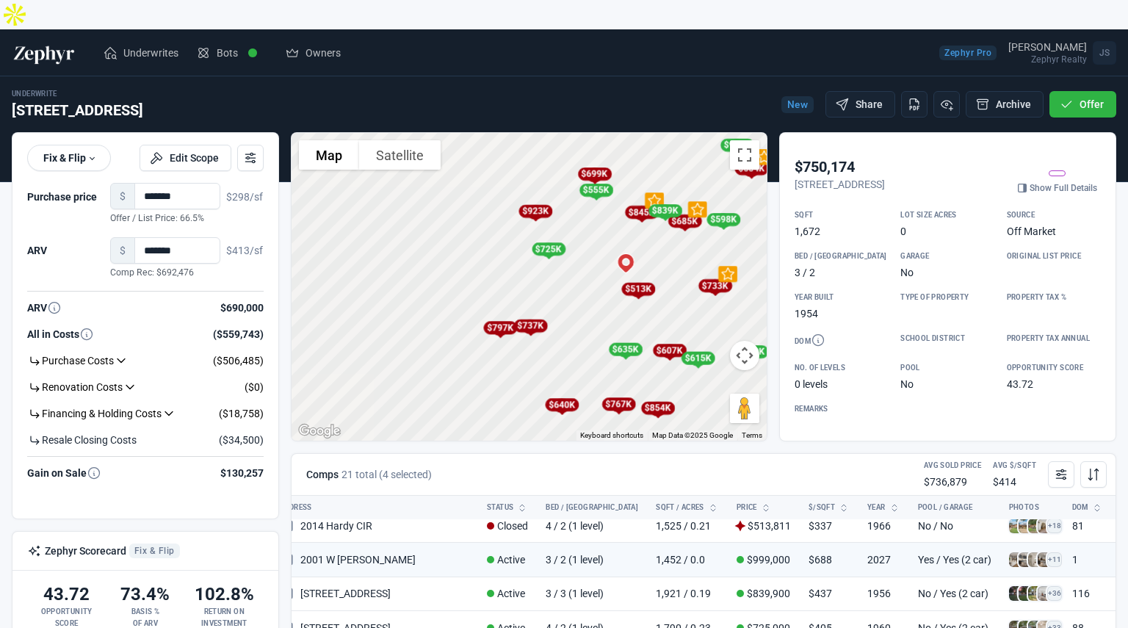
drag, startPoint x: 621, startPoint y: 346, endPoint x: 645, endPoint y: 291, distance: 59.9
click at [645, 291] on div "To activate drag with keyboard, press Alt + Enter. Once in keyboard drag state,…" at bounding box center [528, 287] width 475 height 308
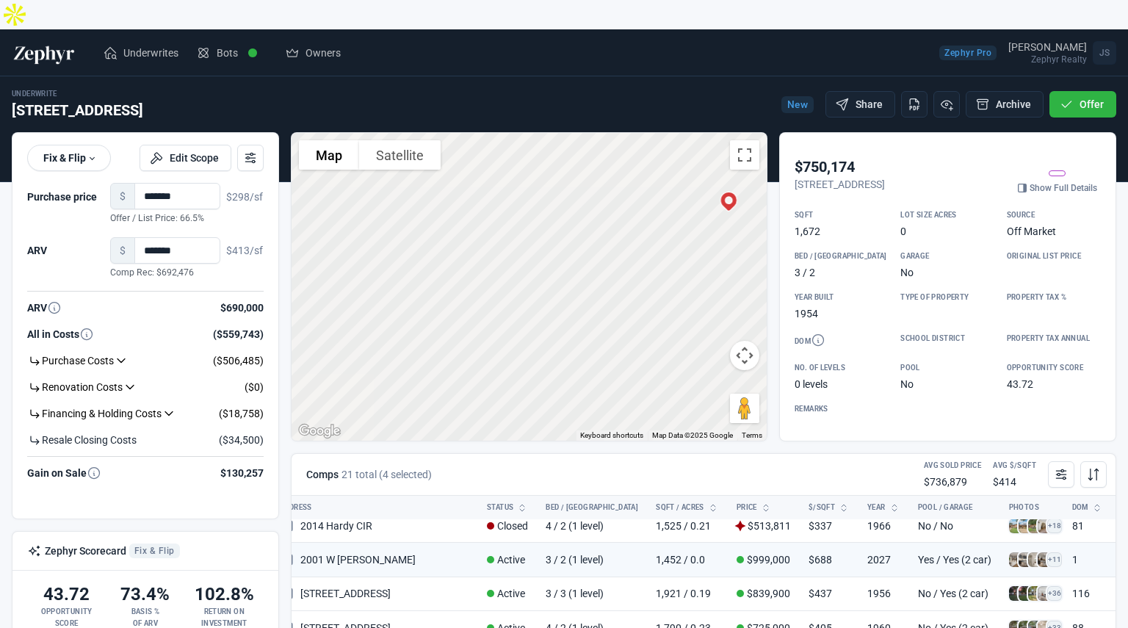
drag, startPoint x: 653, startPoint y: 255, endPoint x: 523, endPoint y: 380, distance: 180.7
click at [523, 380] on div "To activate drag with keyboard, press Alt + Enter. Once in keyboard drag state,…" at bounding box center [528, 287] width 475 height 308
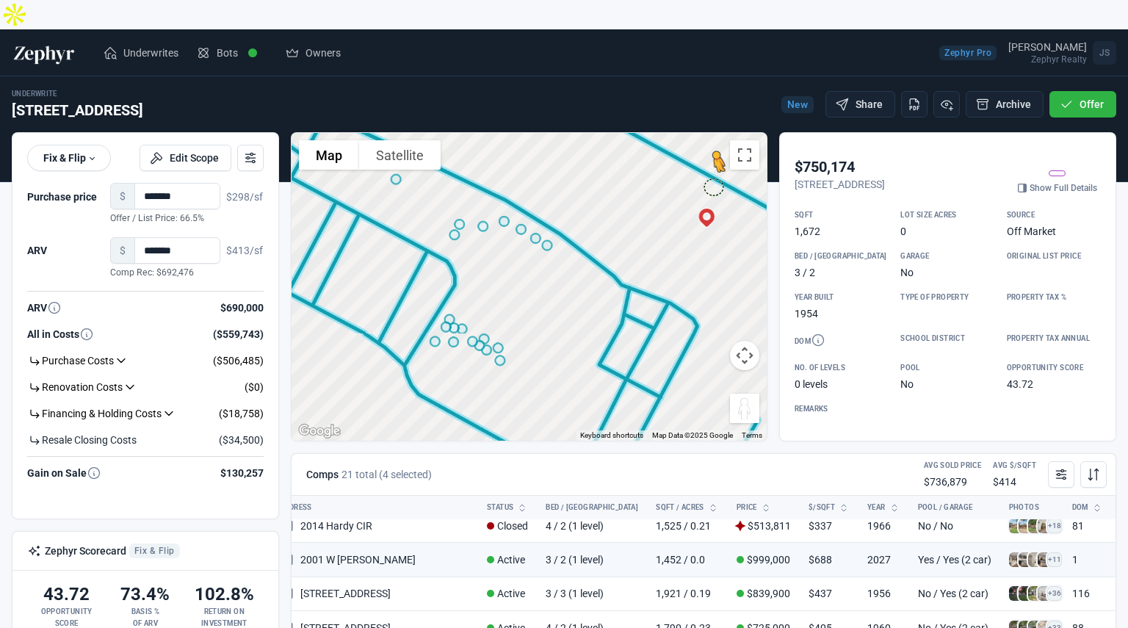
drag, startPoint x: 746, startPoint y: 382, endPoint x: 714, endPoint y: 150, distance: 234.1
click at [714, 150] on div "To activate drag with keyboard, press Alt + Enter. Once in keyboard drag state,…" at bounding box center [528, 287] width 475 height 308
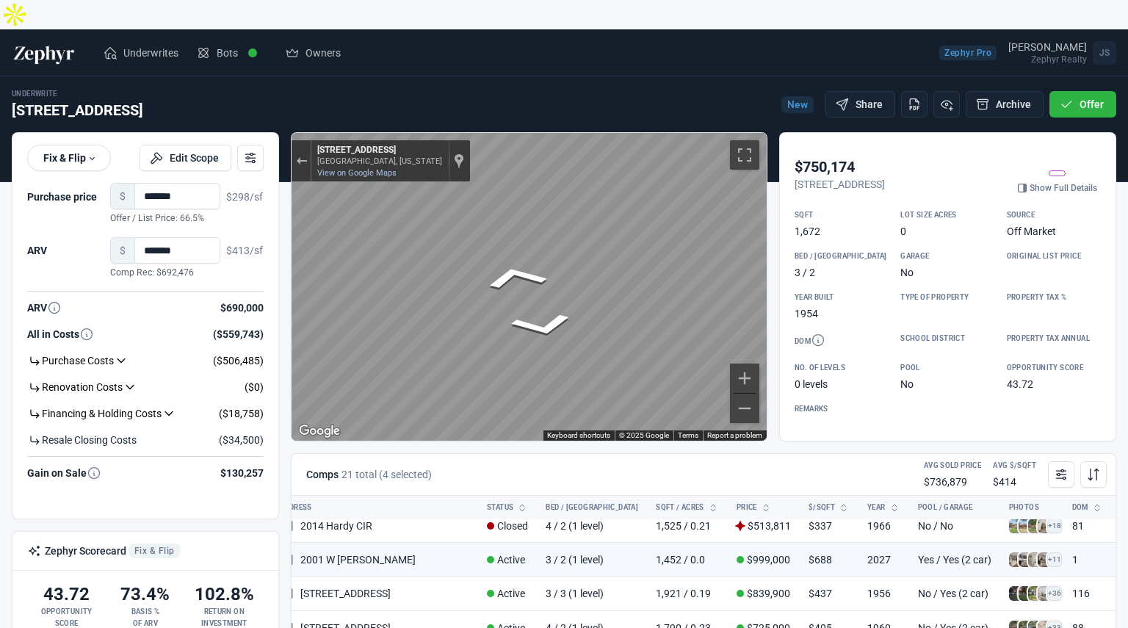
click at [645, 269] on div "Map" at bounding box center [528, 287] width 475 height 308
drag, startPoint x: 543, startPoint y: 257, endPoint x: 225, endPoint y: 313, distance: 323.6
click at [225, 313] on div "****** Fix & Flip Fix & Flip Long Term Rental Edit Scope Purchase price $ *****…" at bounding box center [564, 392] width 1116 height 520
click at [242, 301] on div "****** Fix & Flip Fix & Flip Long Term Rental Edit Scope Purchase price $ *****…" at bounding box center [564, 392] width 1116 height 520
